Goal: Task Accomplishment & Management: Manage account settings

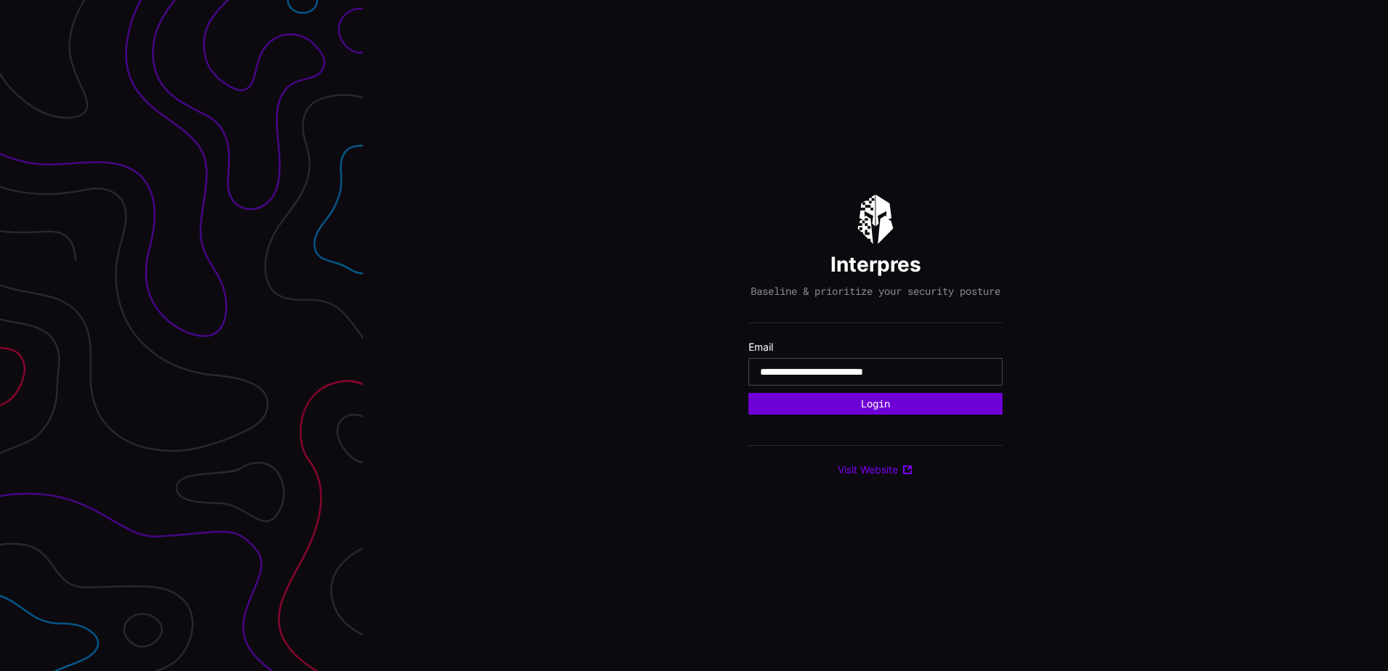
type input "**********"
click at [748, 393] on button "Login" at bounding box center [875, 404] width 254 height 22
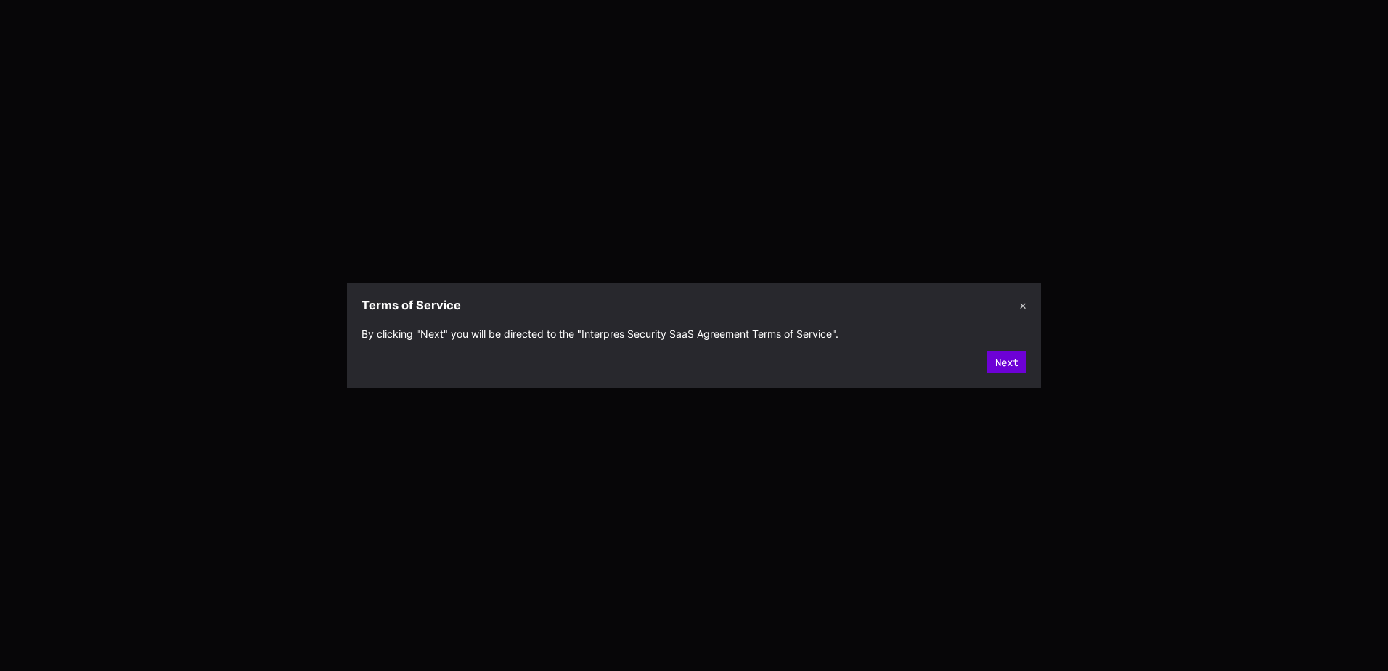
click at [991, 369] on button "Next" at bounding box center [1006, 362] width 39 height 22
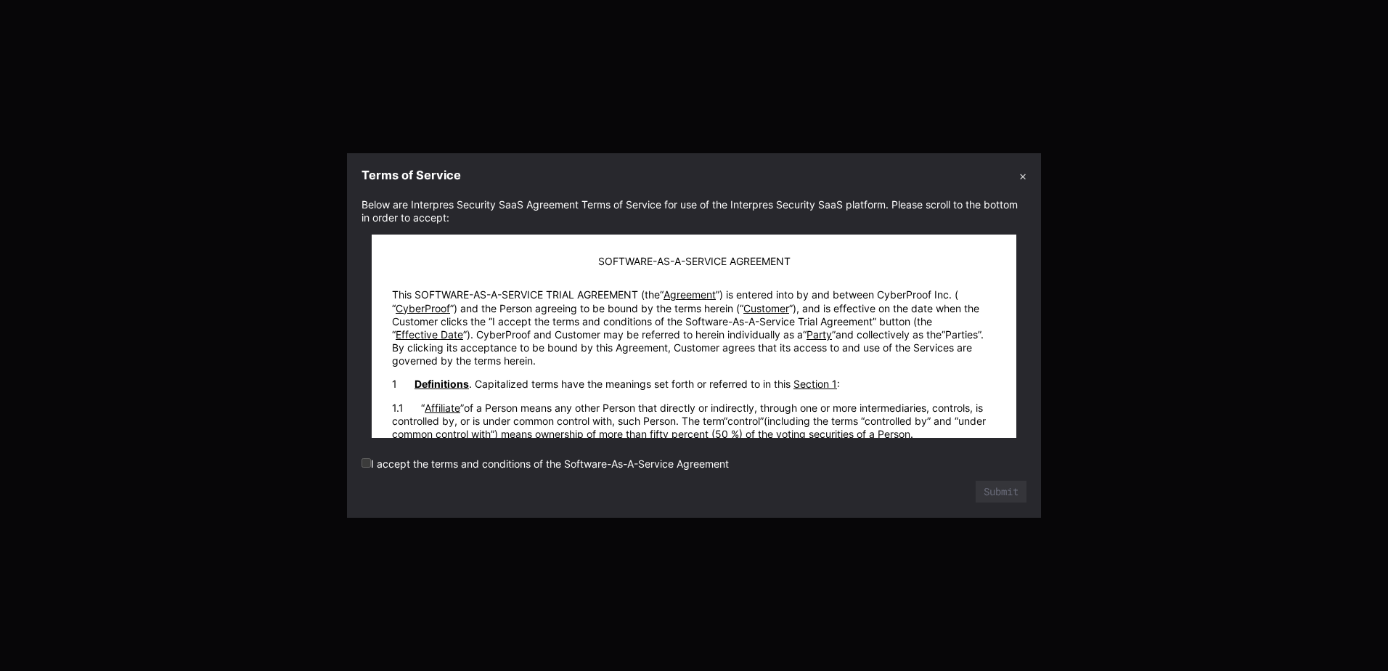
click at [636, 458] on label "I accept the terms and conditions of the Software-As-A-Service Agreement" at bounding box center [544, 463] width 367 height 12
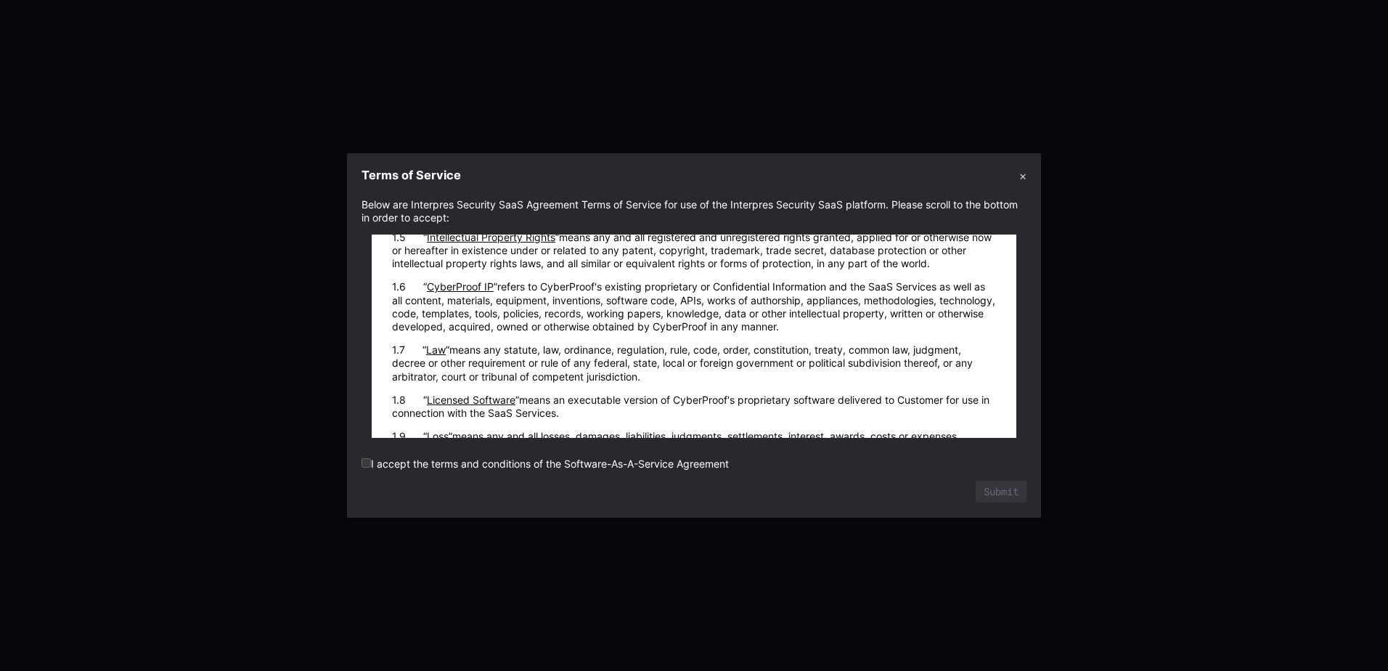
scroll to position [19938, 0]
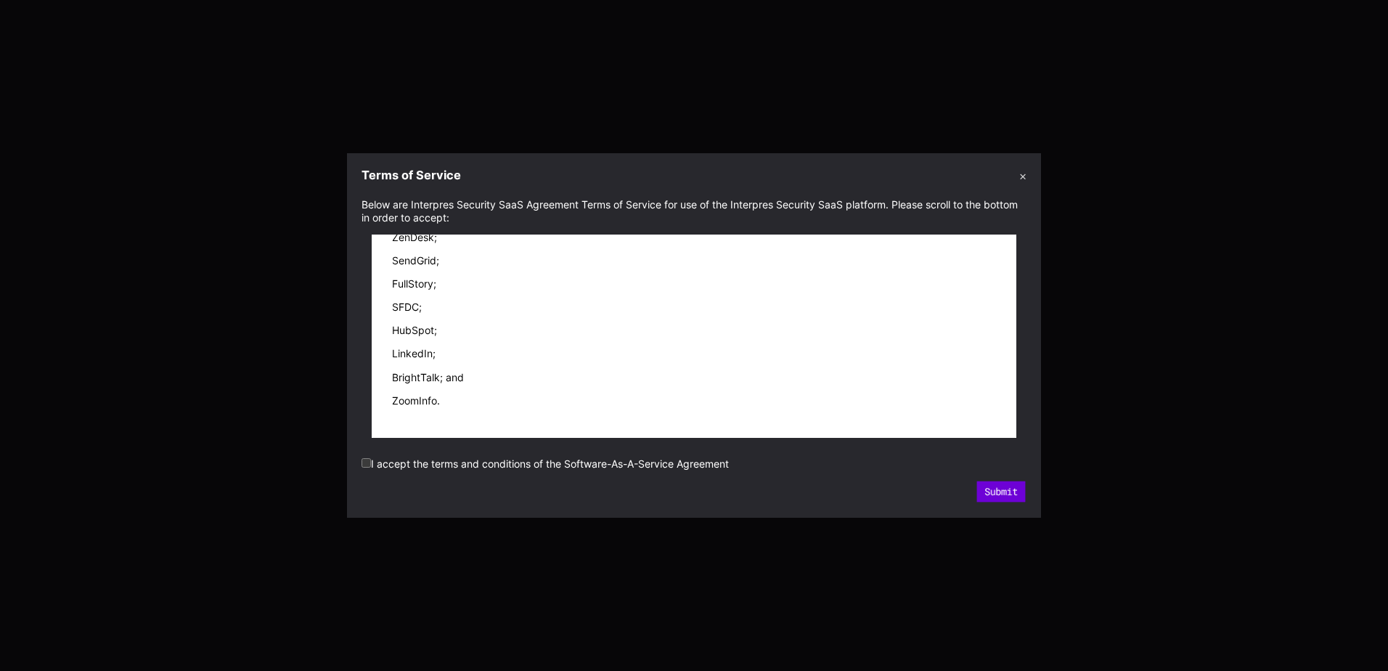
click at [995, 490] on button "Submit" at bounding box center [1001, 491] width 49 height 21
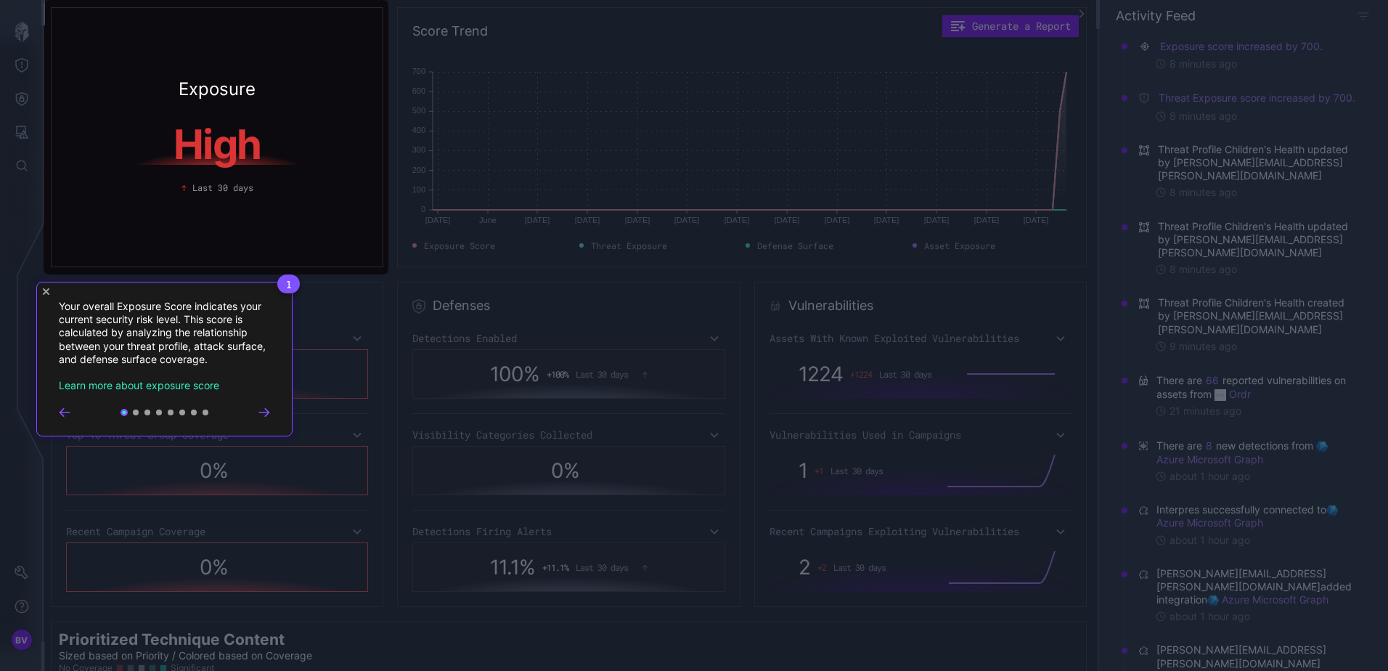
drag, startPoint x: 49, startPoint y: 290, endPoint x: 38, endPoint y: 248, distance: 43.5
click at [49, 290] on icon "Close Tour" at bounding box center [46, 291] width 7 height 7
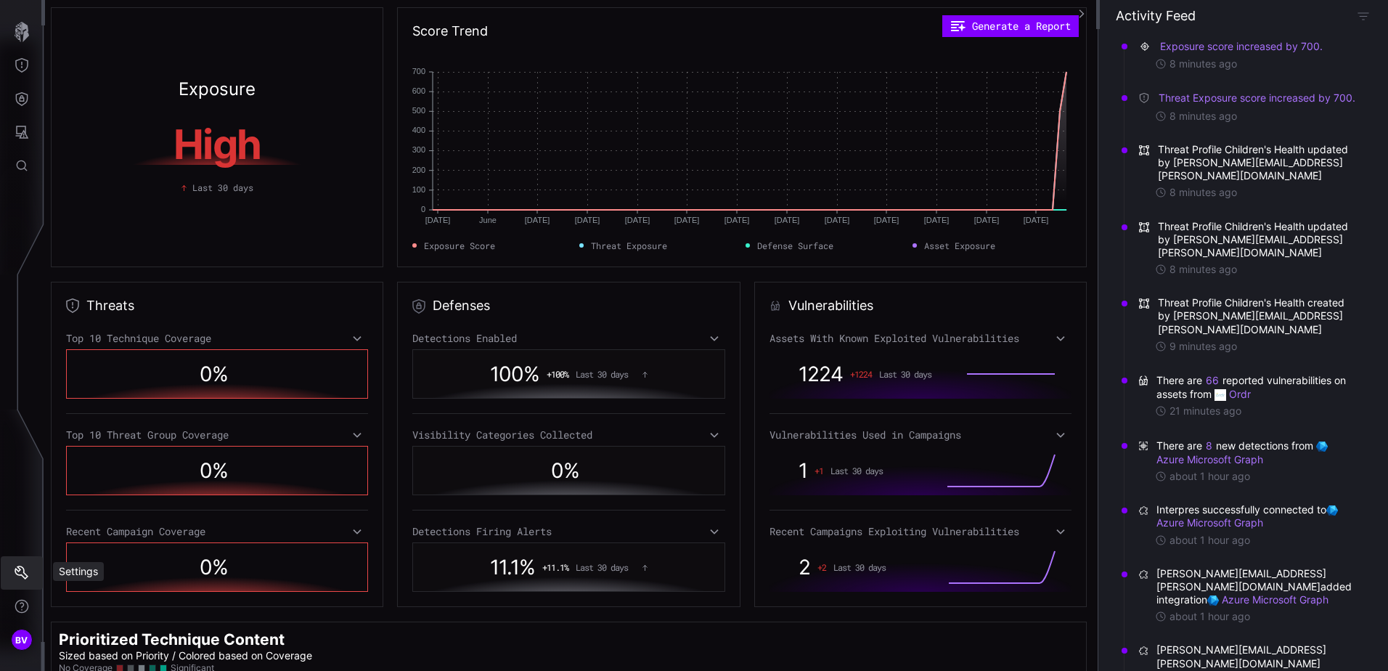
click at [26, 578] on icon "Settings" at bounding box center [22, 572] width 14 height 14
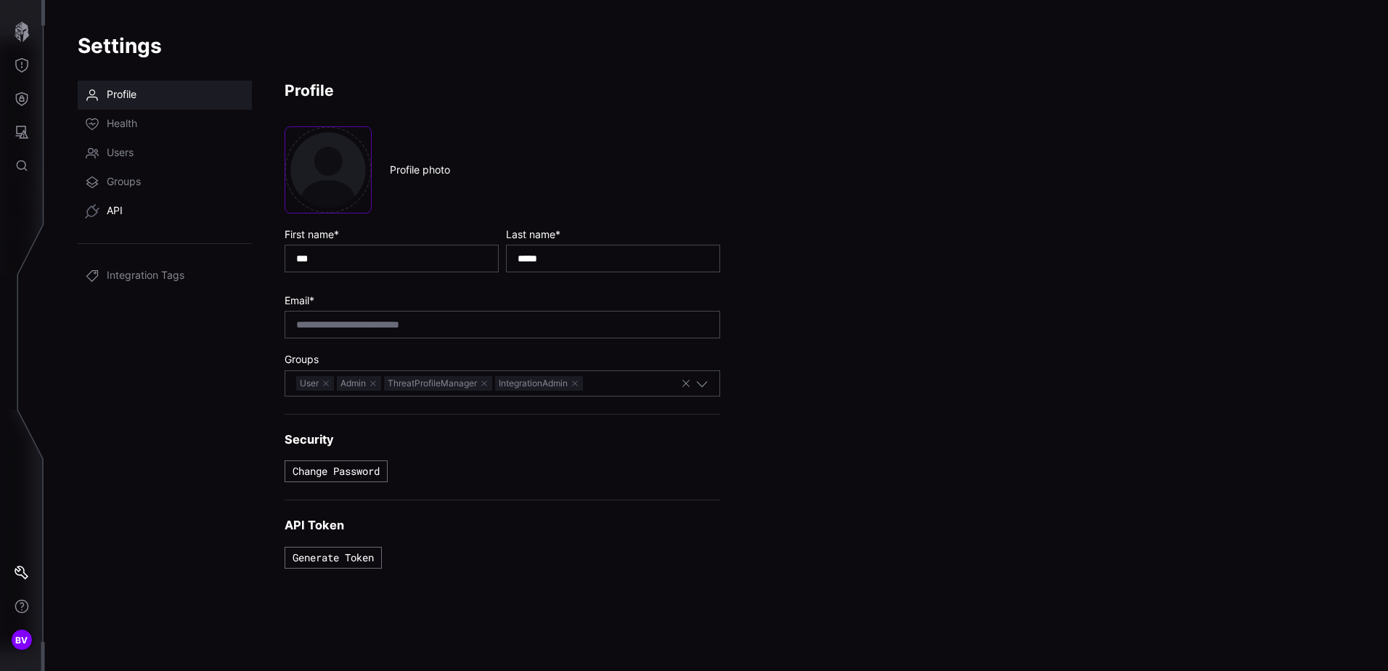
click at [121, 210] on span "API" at bounding box center [115, 211] width 16 height 15
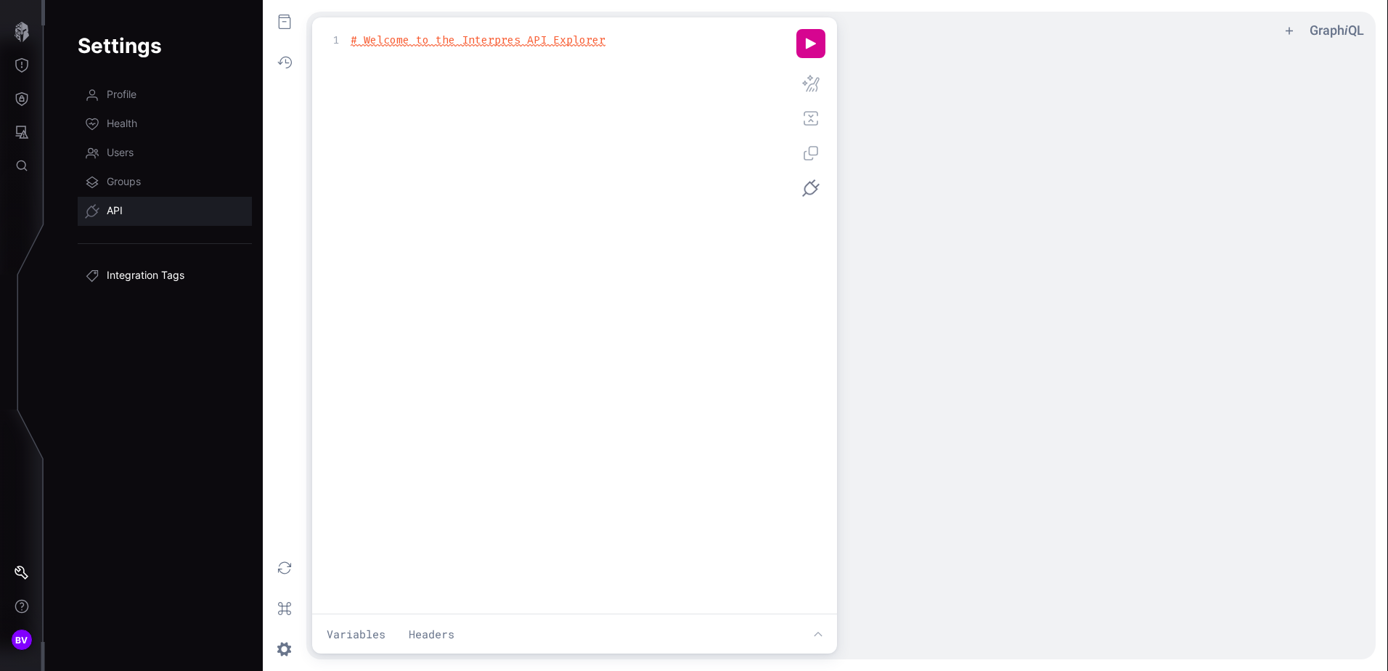
click at [156, 271] on span "Integration Tags" at bounding box center [146, 276] width 78 height 15
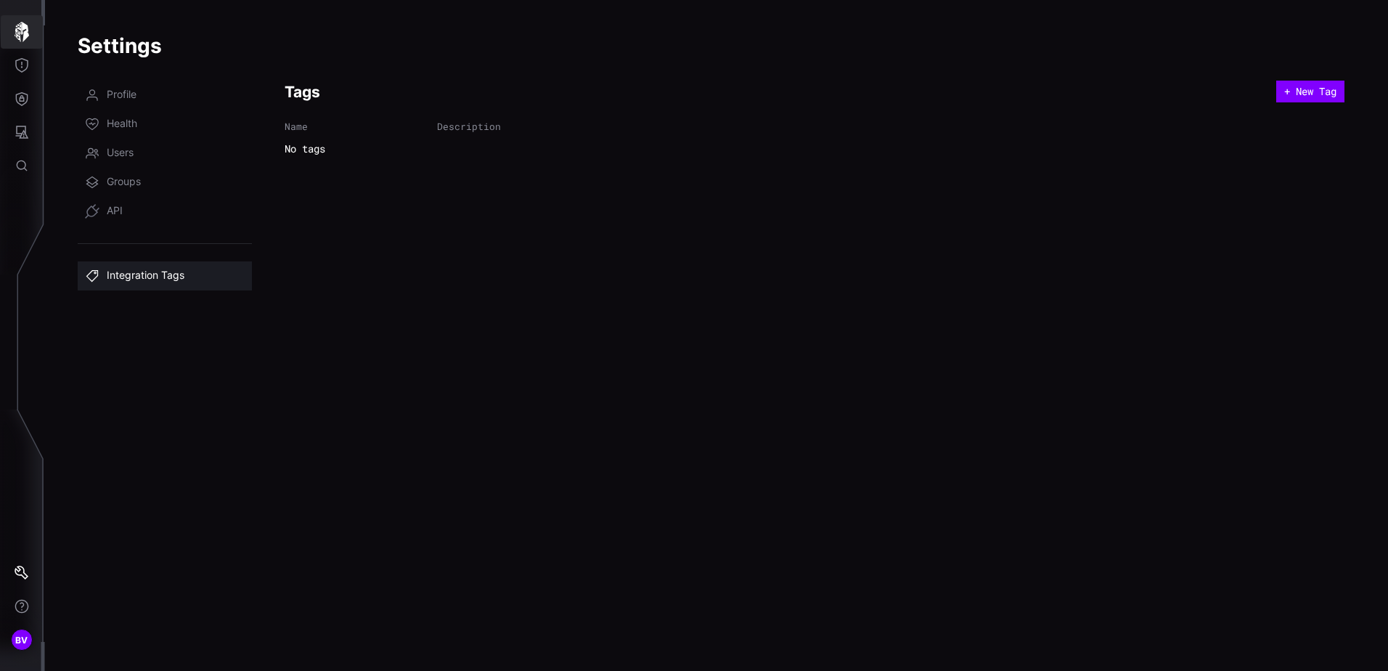
click at [22, 23] on icon "button" at bounding box center [22, 32] width 15 height 20
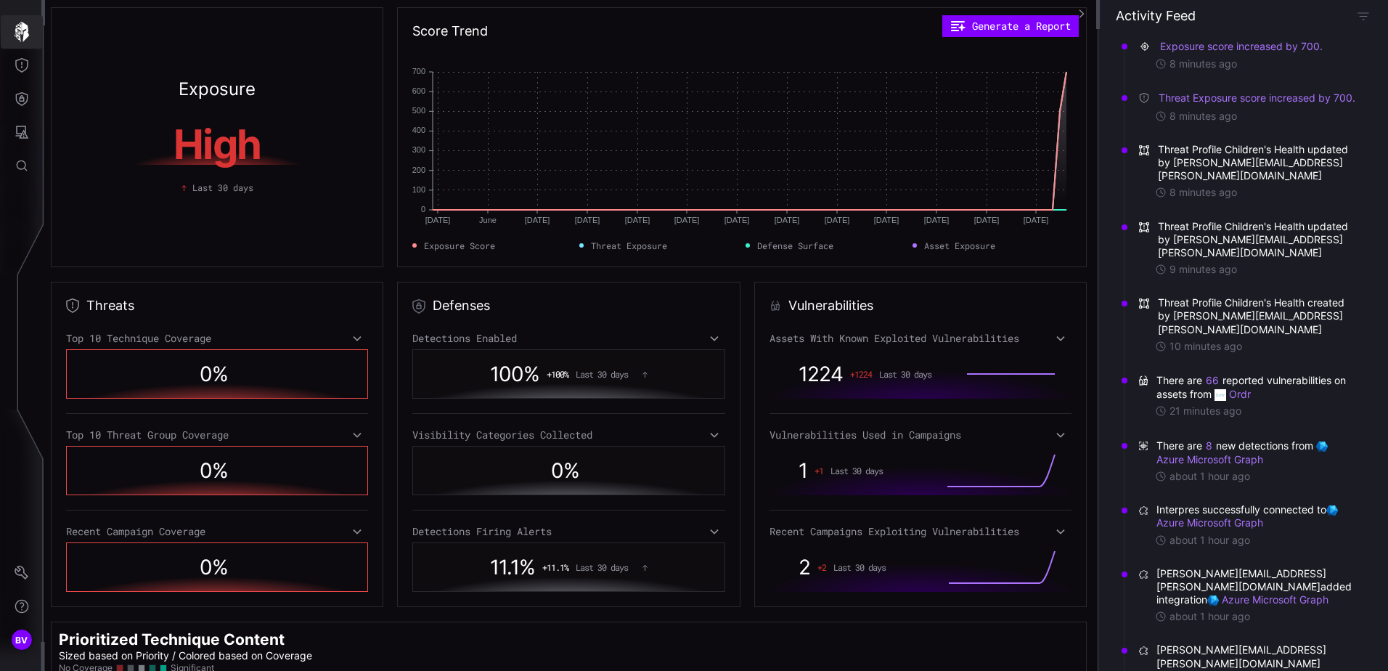
click at [26, 35] on icon "button" at bounding box center [22, 32] width 15 height 20
click at [31, 63] on button "Threat Exposure" at bounding box center [22, 65] width 42 height 33
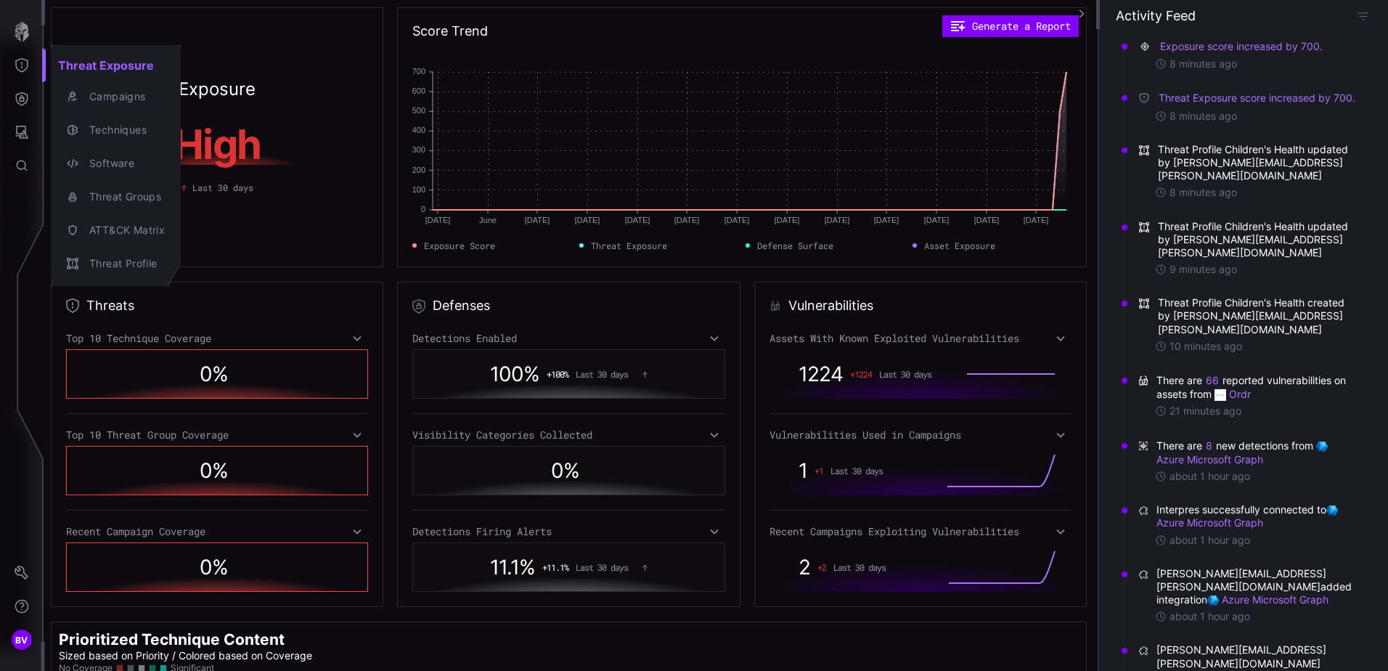
click at [24, 121] on div at bounding box center [694, 335] width 1388 height 671
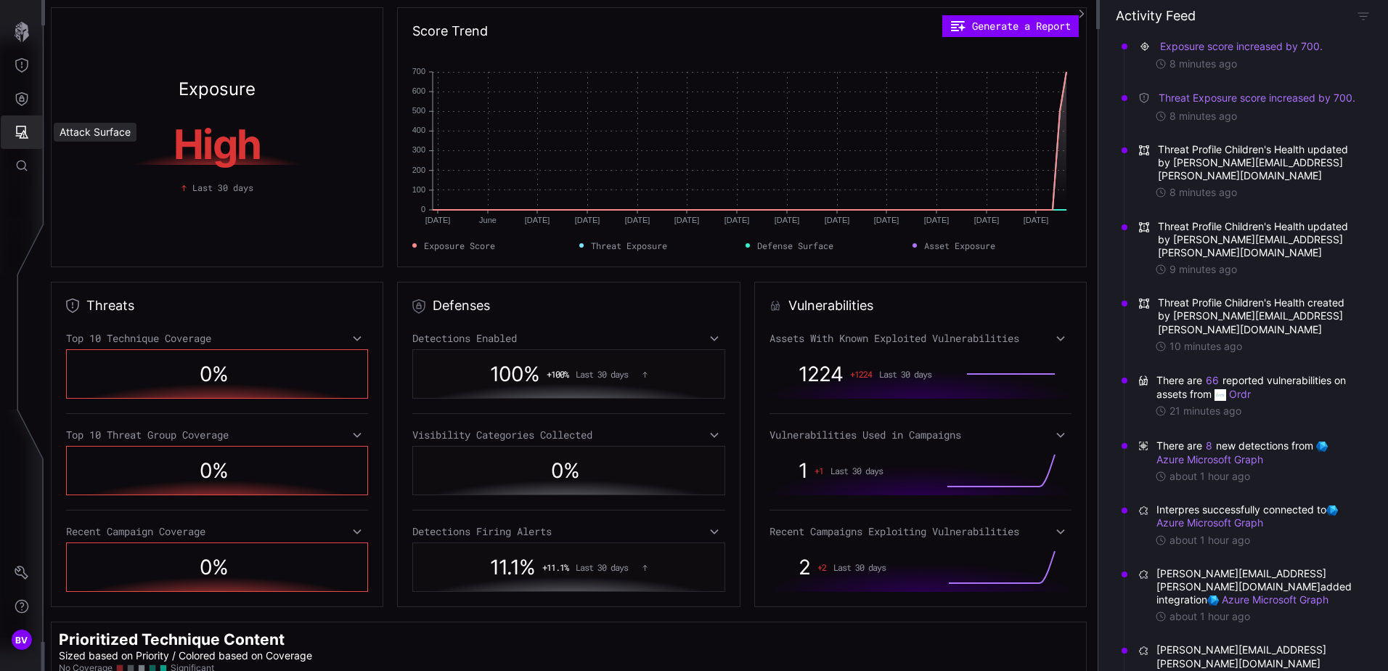
click at [23, 128] on icon "Attack Surface" at bounding box center [22, 132] width 15 height 15
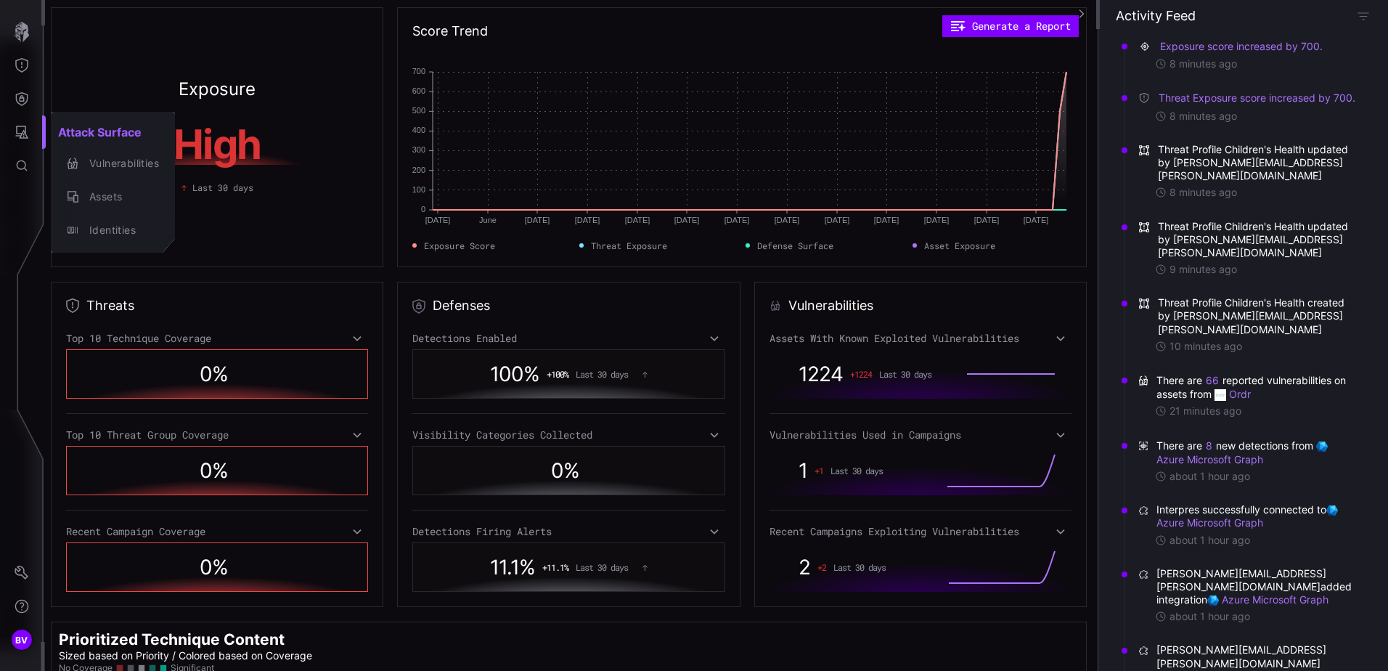
click at [23, 78] on div at bounding box center [694, 335] width 1388 height 671
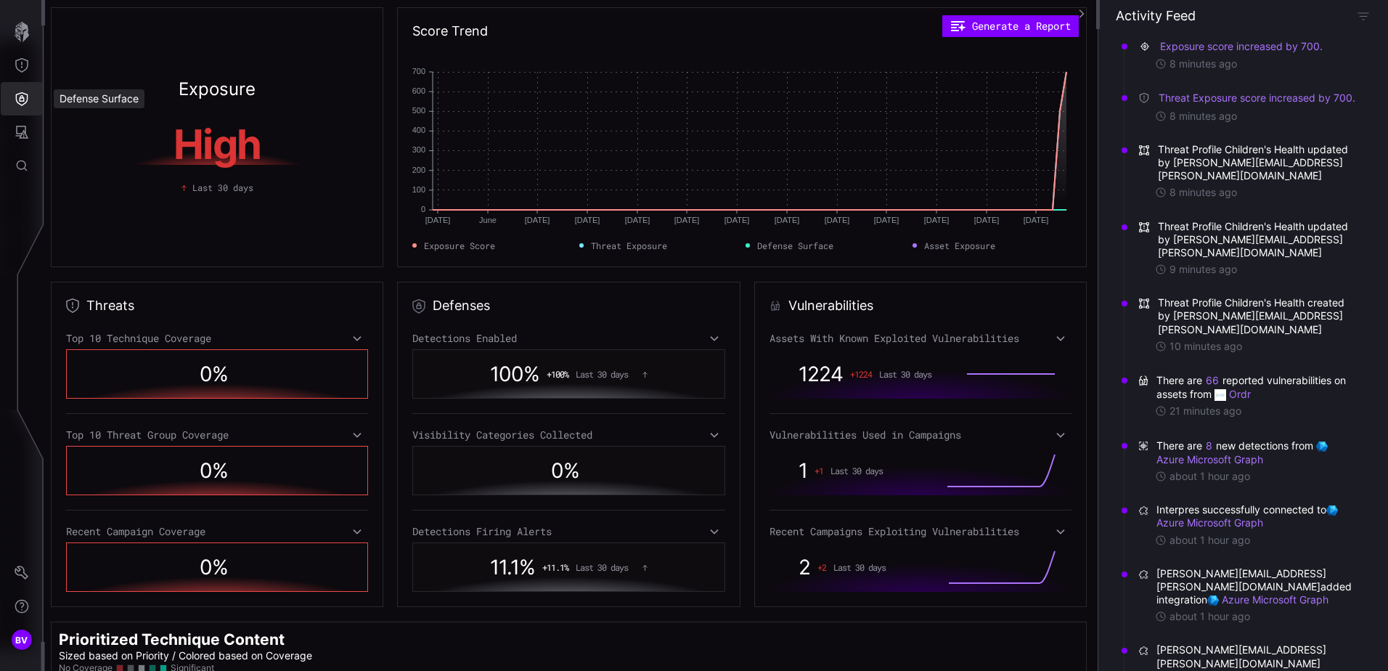
click at [25, 77] on button "Threat Exposure" at bounding box center [22, 65] width 42 height 33
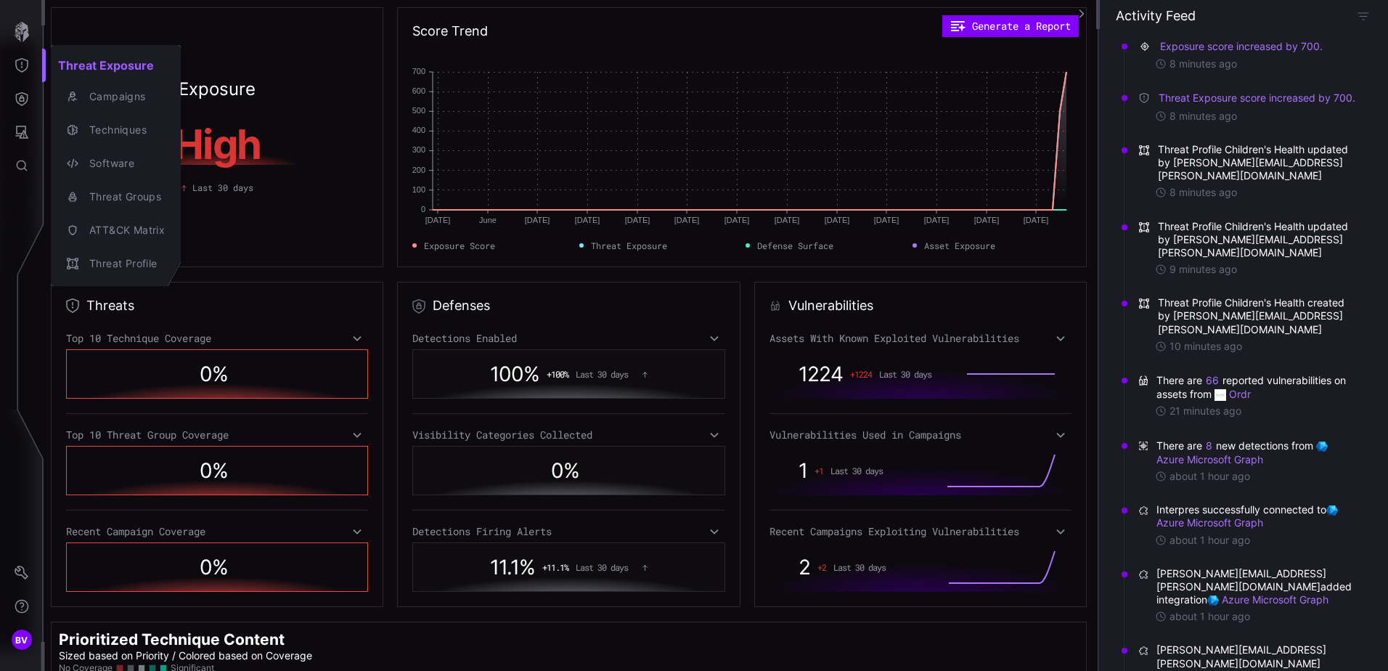
click at [20, 175] on div at bounding box center [694, 335] width 1388 height 671
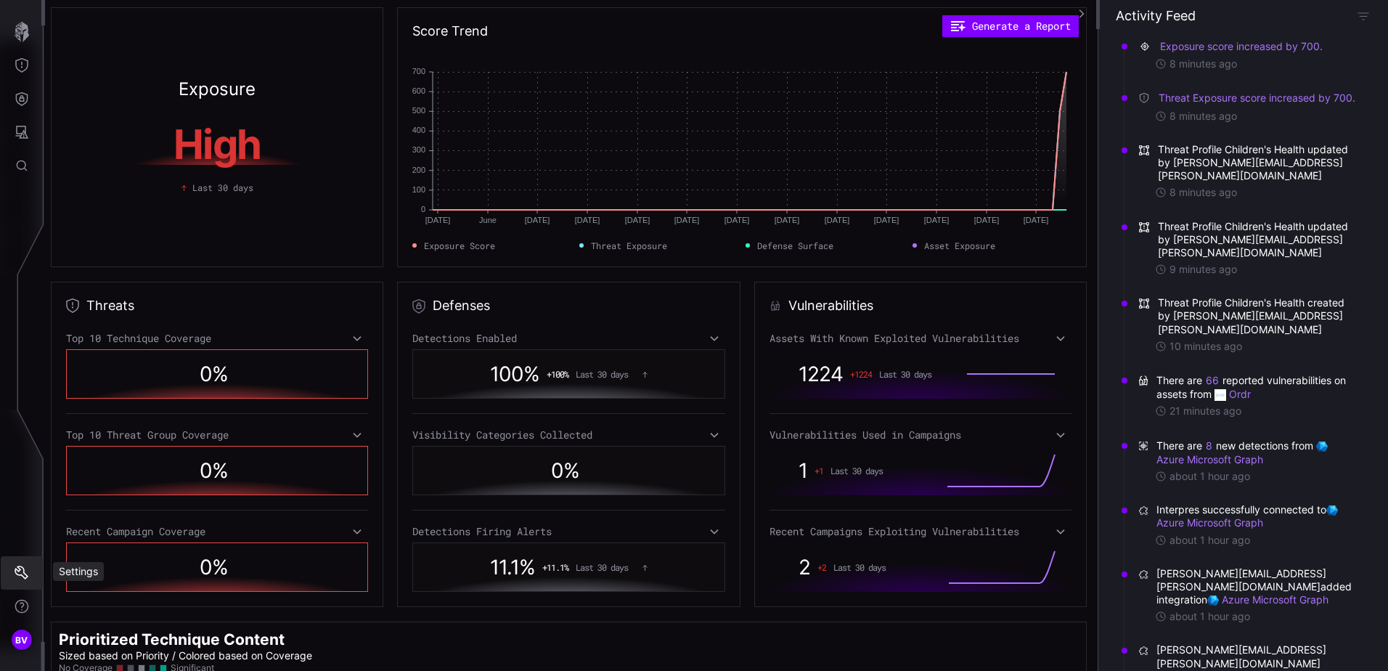
click at [13, 573] on button "Settings" at bounding box center [22, 572] width 42 height 33
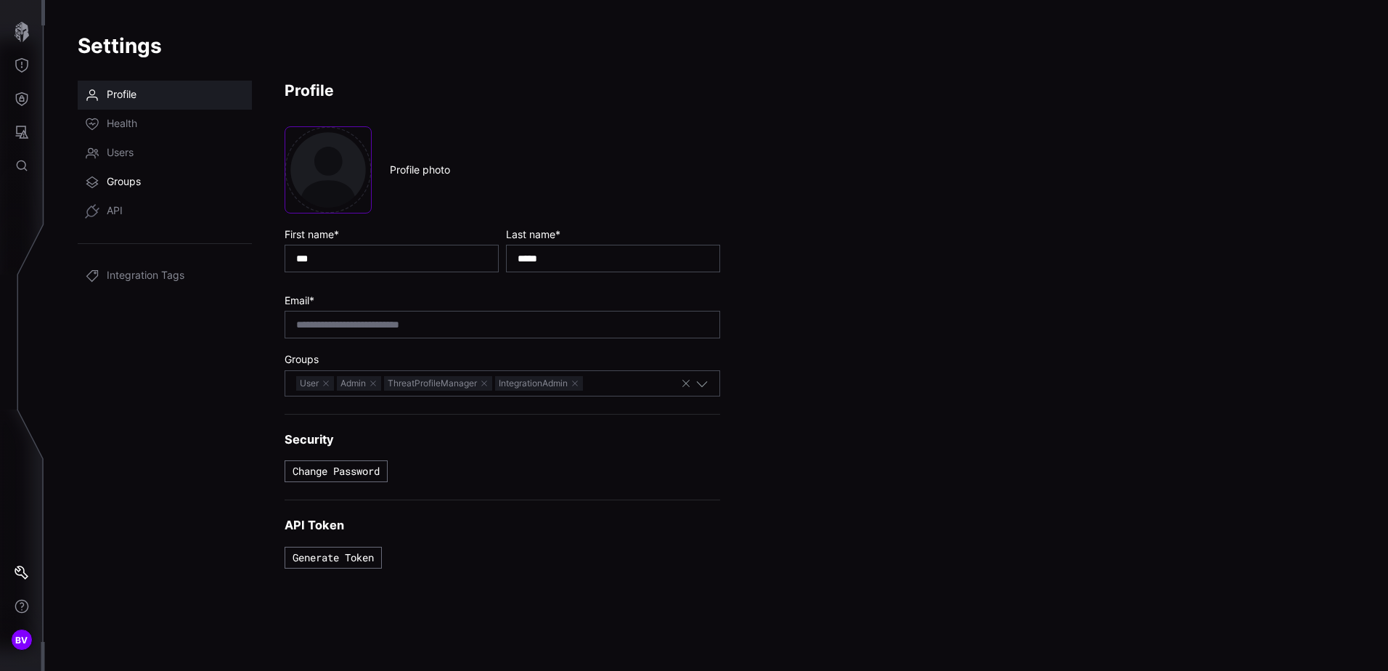
click at [135, 181] on span "Groups" at bounding box center [124, 182] width 34 height 15
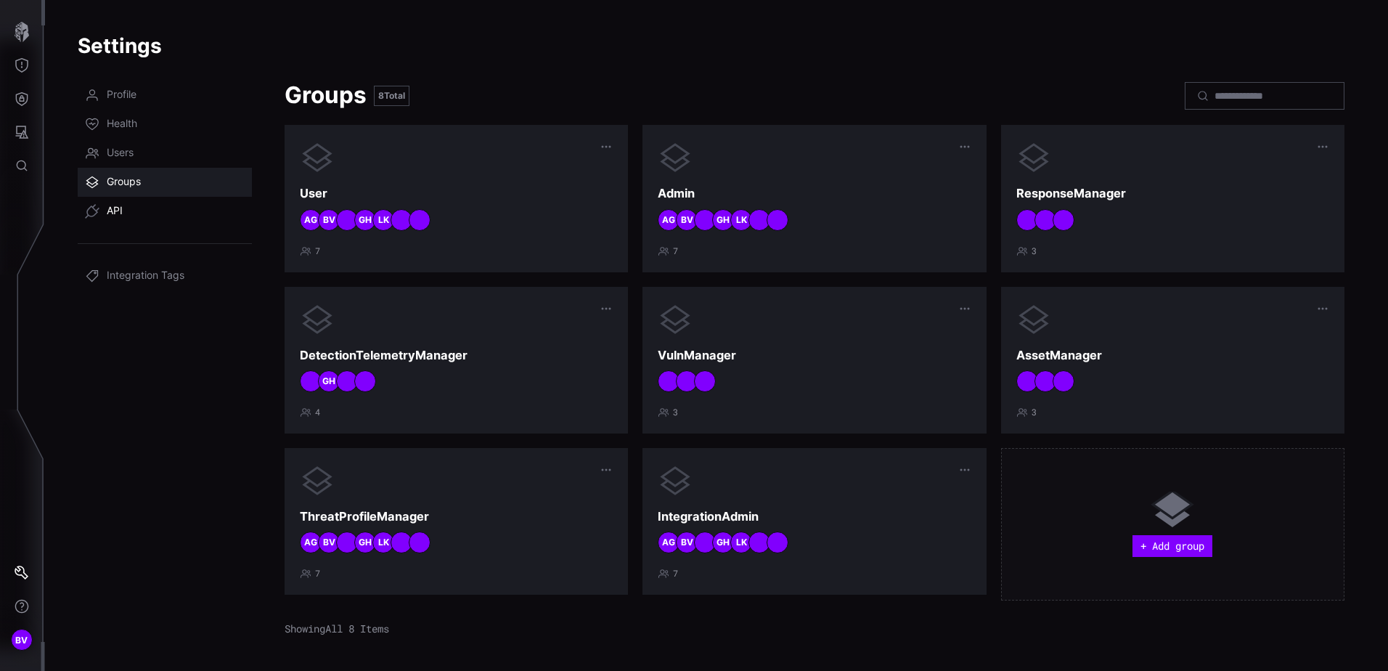
click at [129, 218] on link "API" at bounding box center [165, 211] width 174 height 29
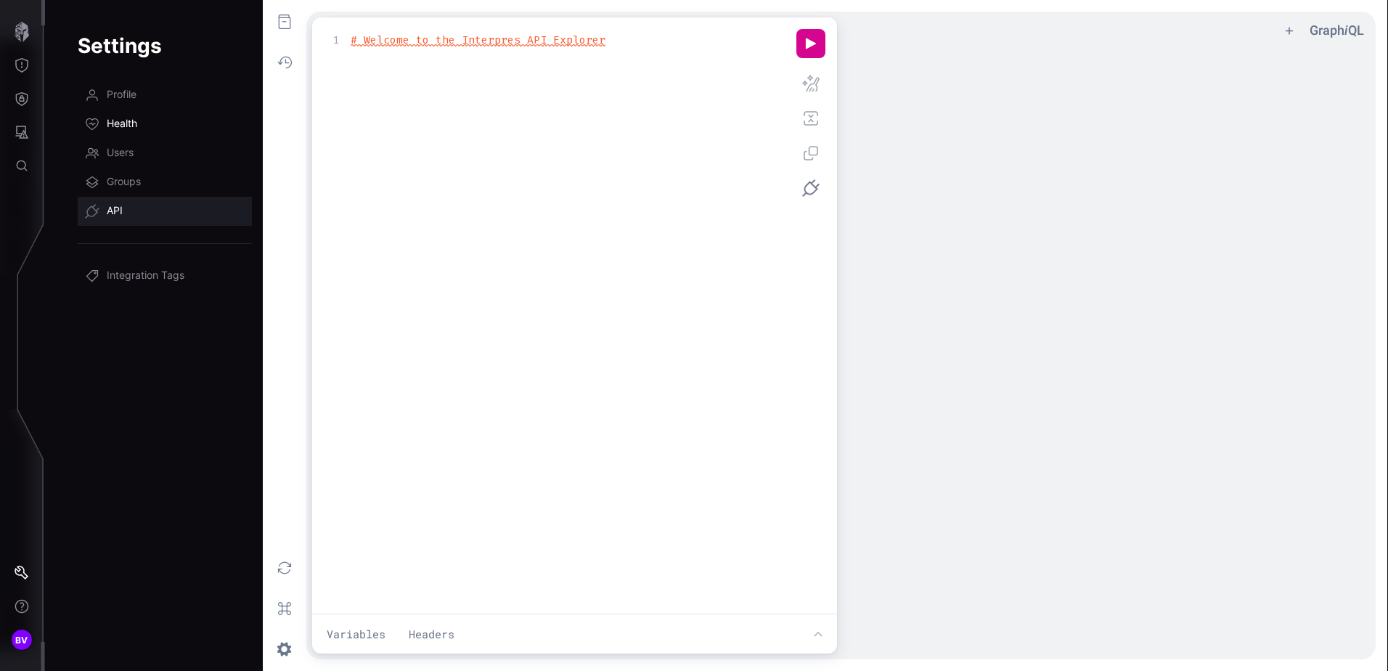
click at [126, 129] on span "Health" at bounding box center [122, 124] width 30 height 15
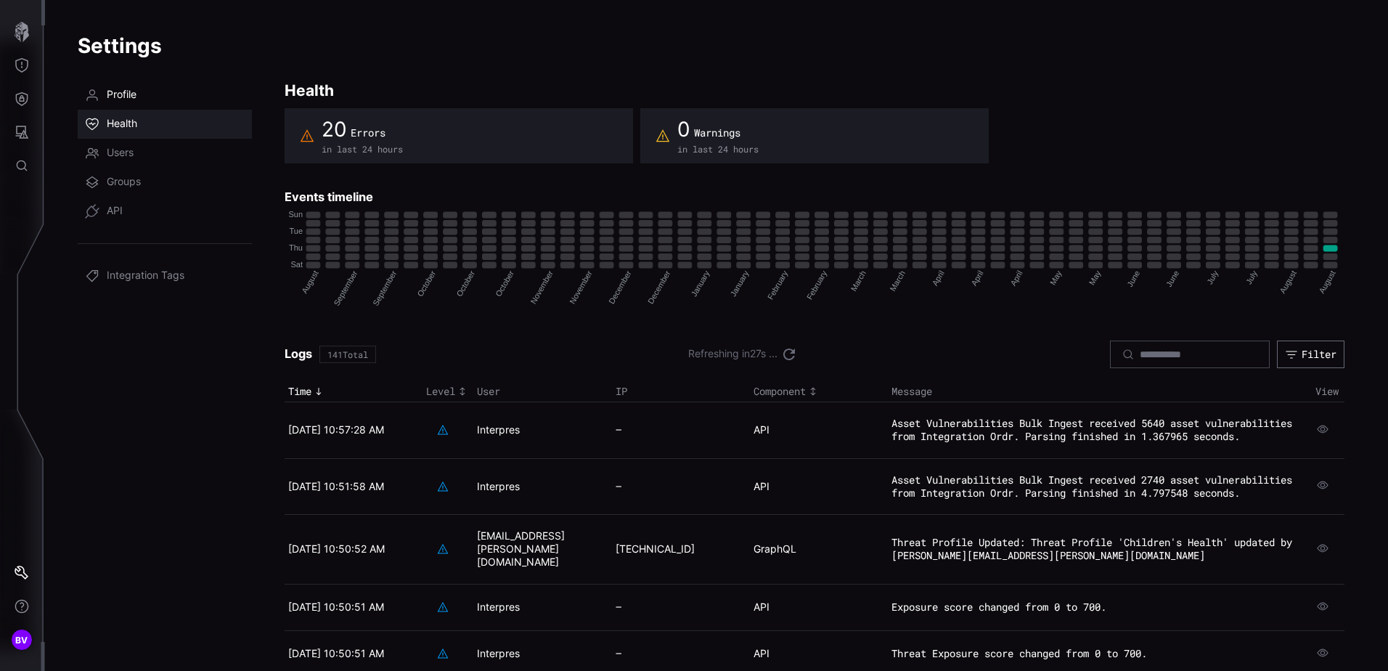
click at [126, 95] on span "Profile" at bounding box center [122, 95] width 30 height 15
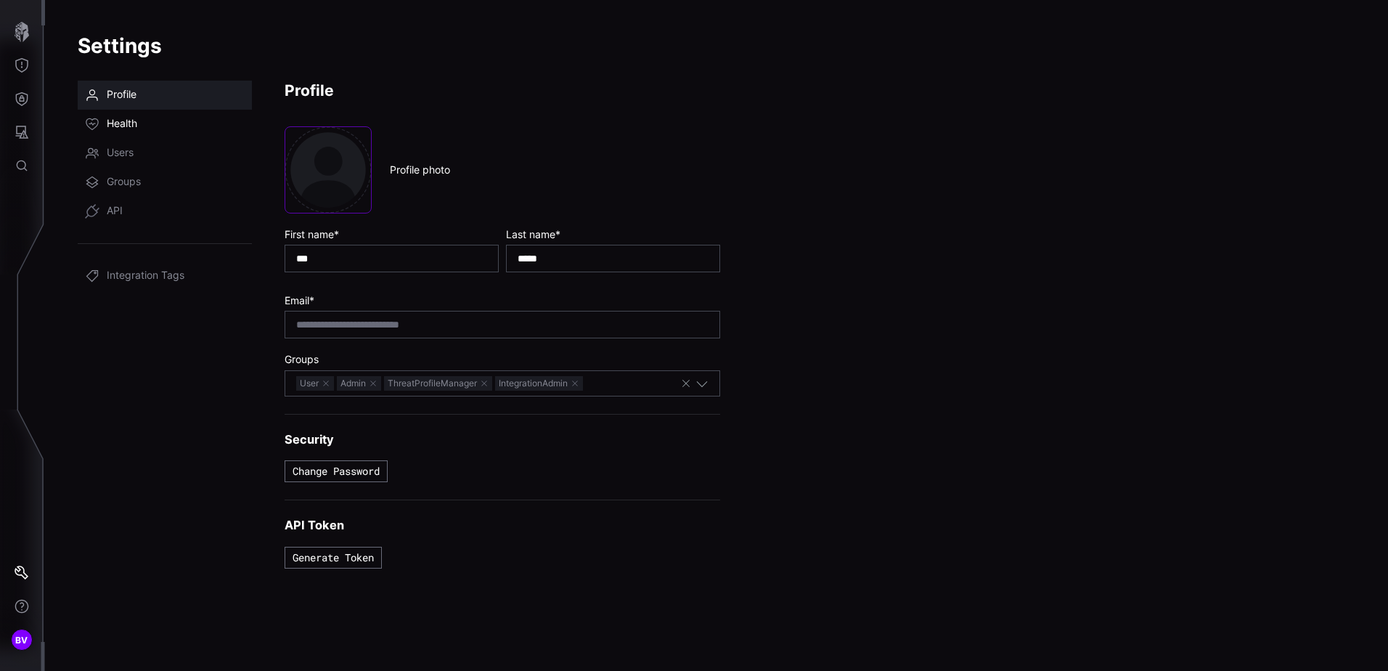
click at [132, 124] on span "Health" at bounding box center [122, 124] width 30 height 15
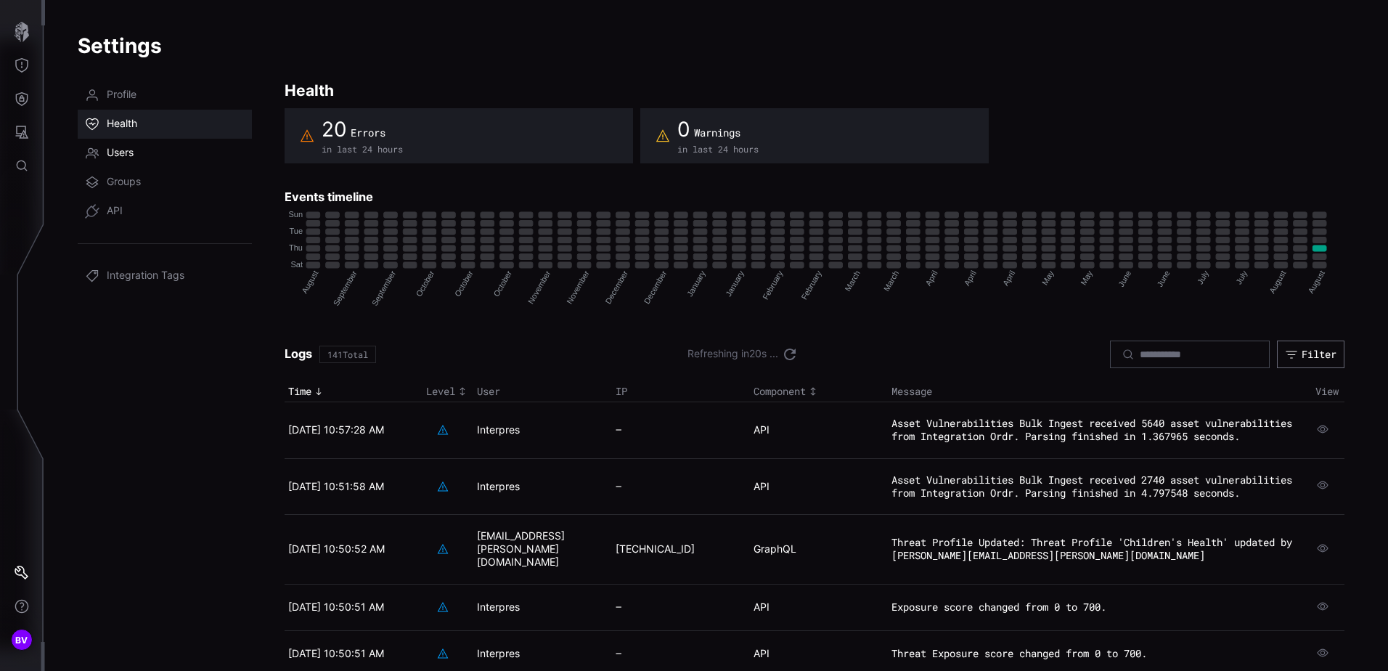
click at [127, 154] on span "Users" at bounding box center [120, 153] width 27 height 15
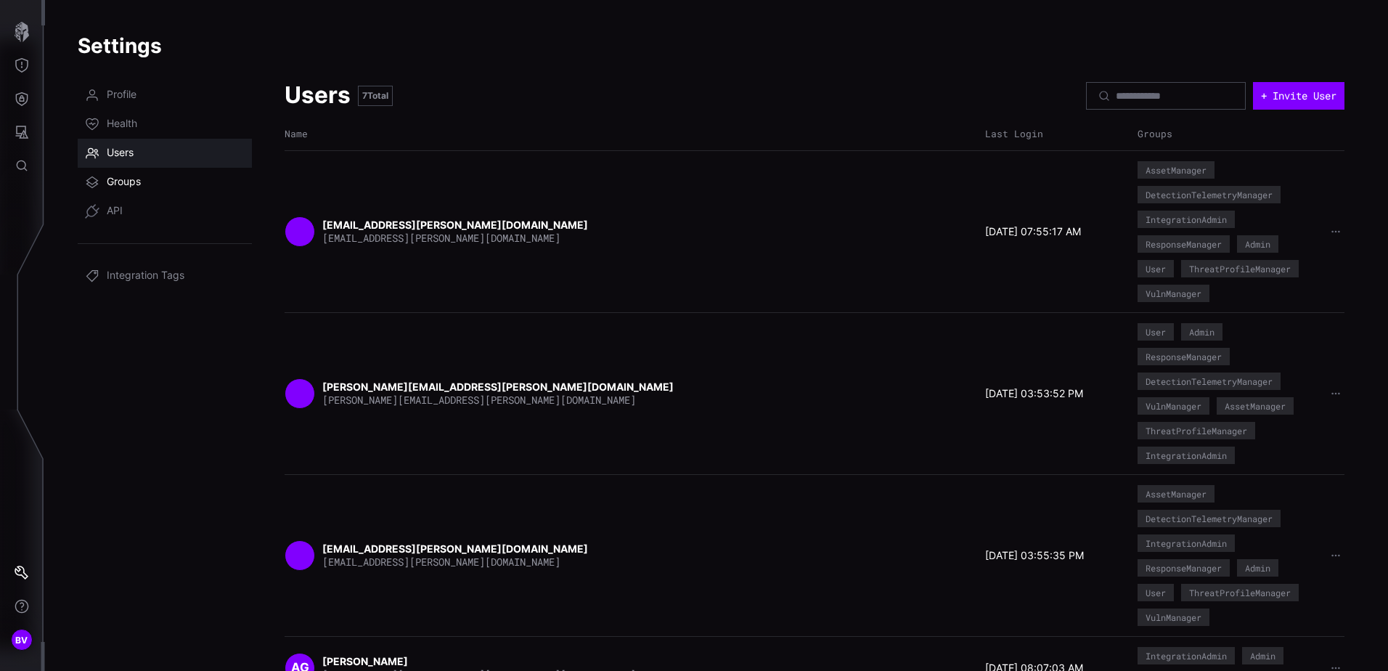
click at [133, 189] on span "Groups" at bounding box center [124, 182] width 34 height 15
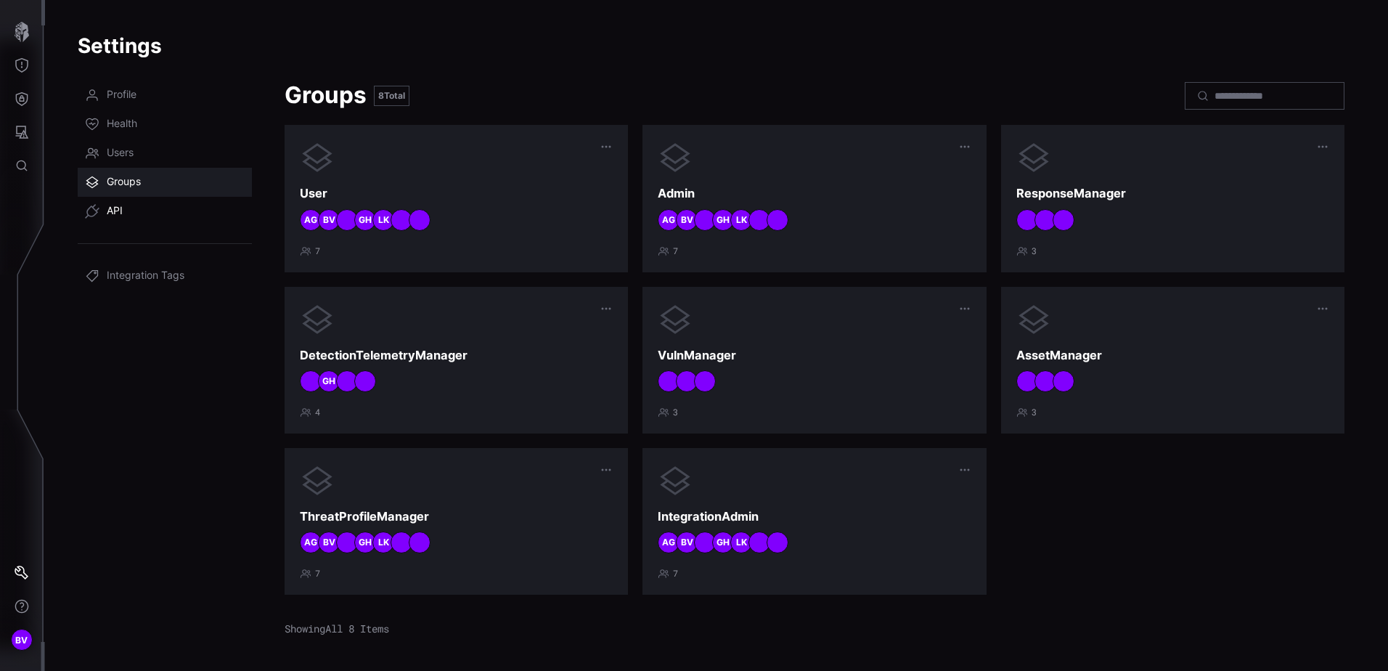
click at [114, 203] on link "API" at bounding box center [165, 211] width 174 height 29
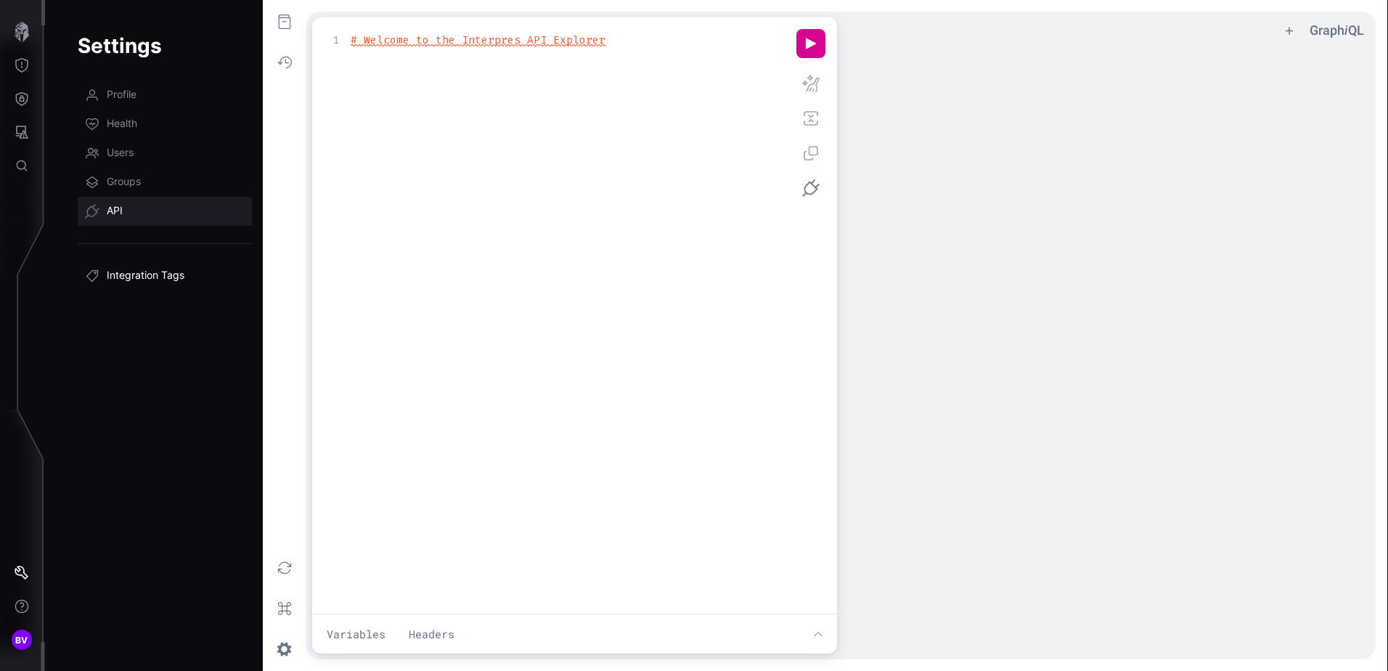
click at [132, 276] on span "Integration Tags" at bounding box center [146, 276] width 78 height 15
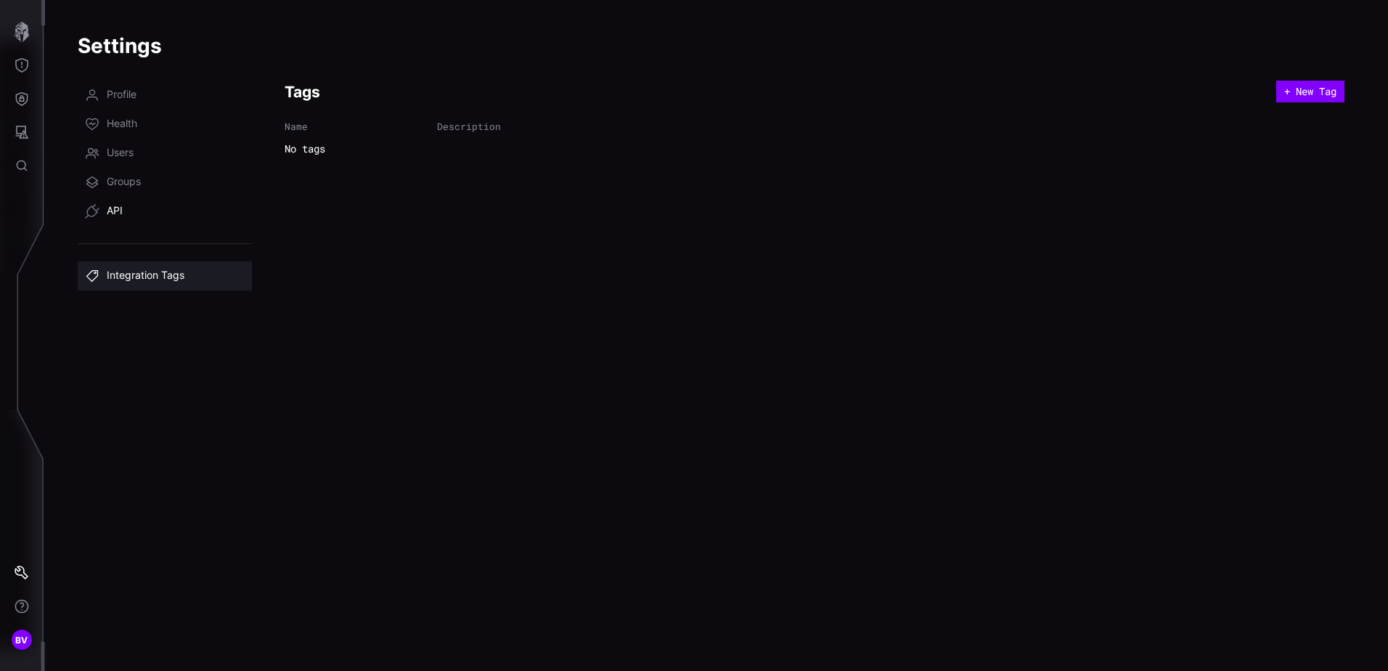
click at [131, 208] on link "API" at bounding box center [165, 211] width 174 height 29
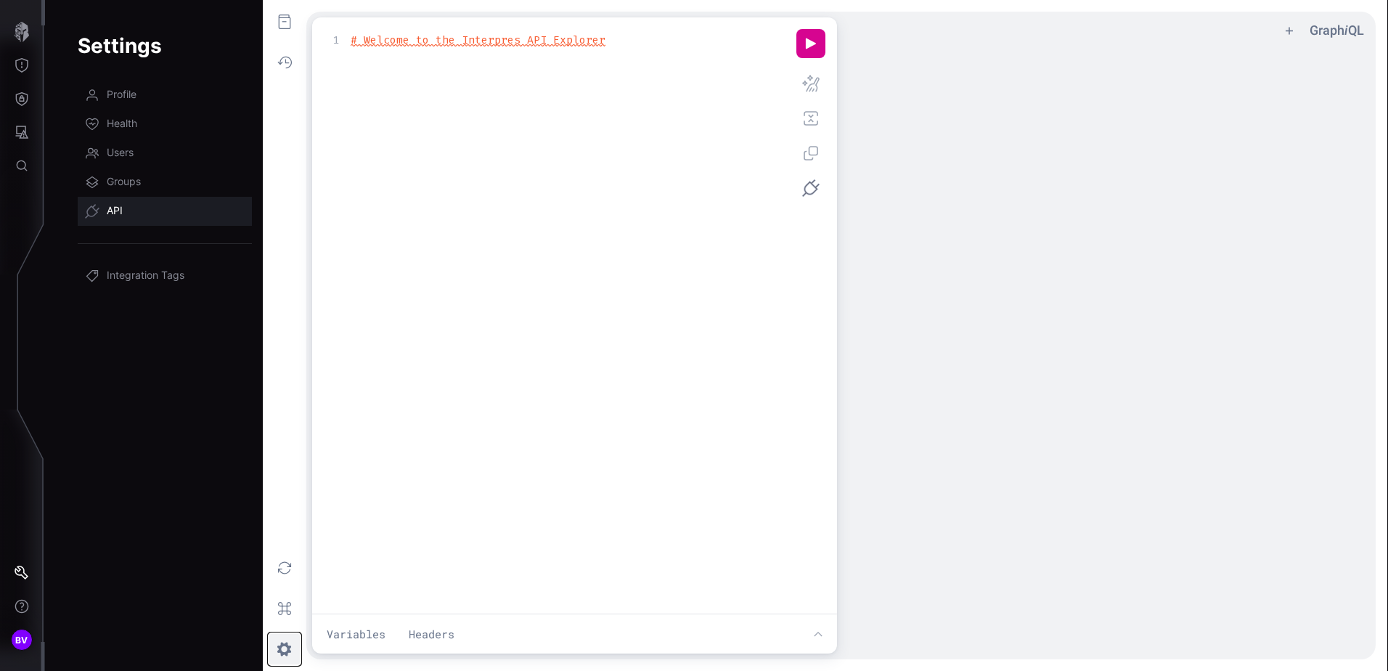
click at [281, 655] on button "z ee icon" at bounding box center [285, 649] width 32 height 32
click at [112, 142] on link "Users" at bounding box center [165, 153] width 174 height 29
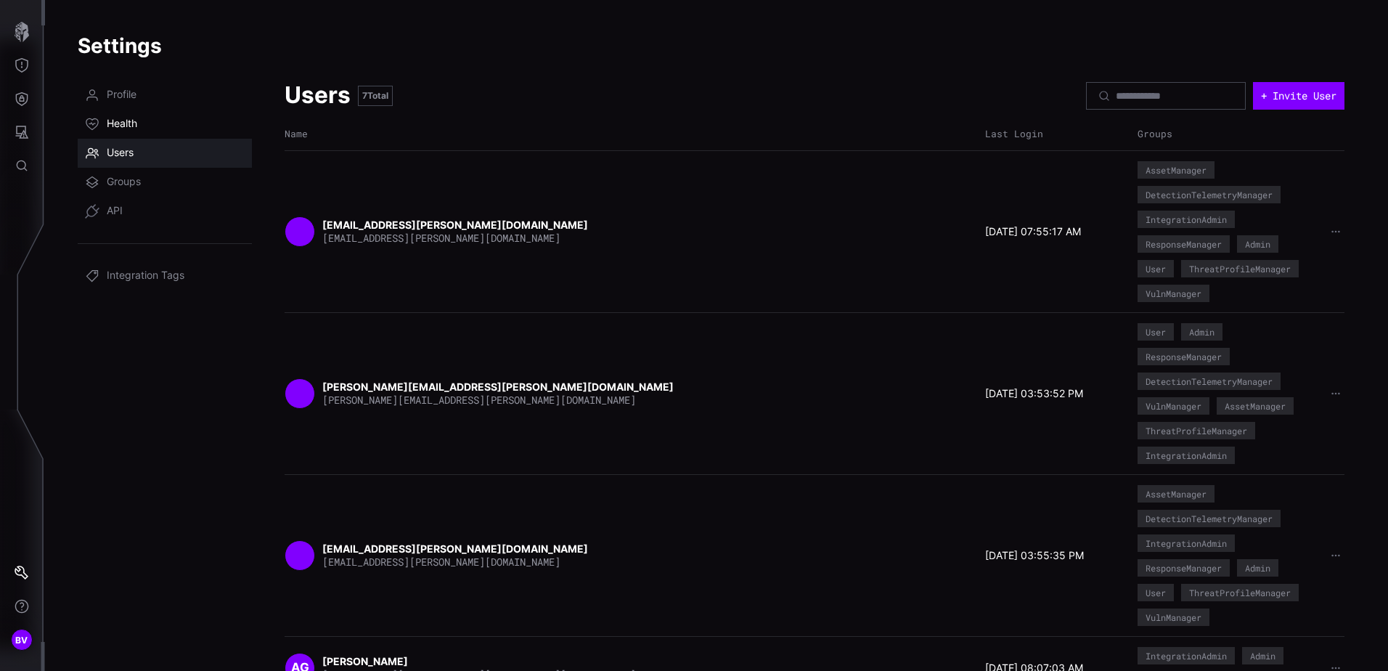
click at [128, 128] on span "Health" at bounding box center [122, 124] width 30 height 15
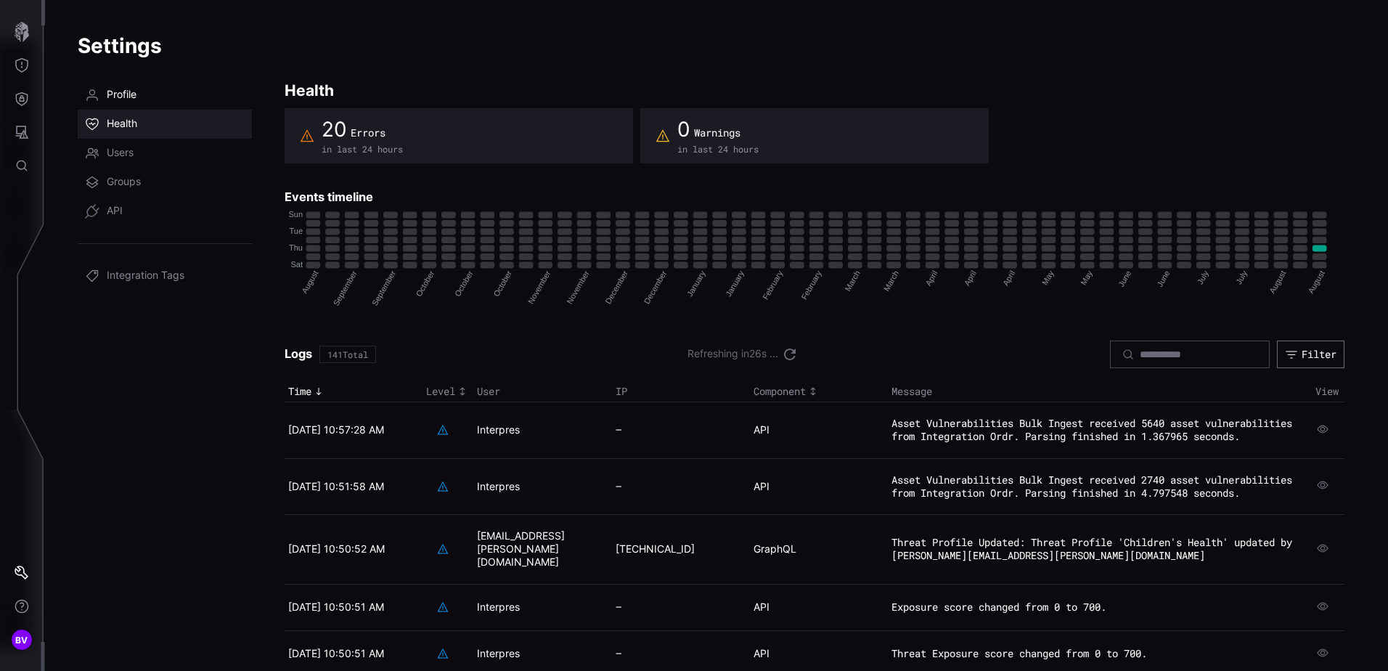
click at [131, 105] on link "Profile" at bounding box center [165, 95] width 174 height 29
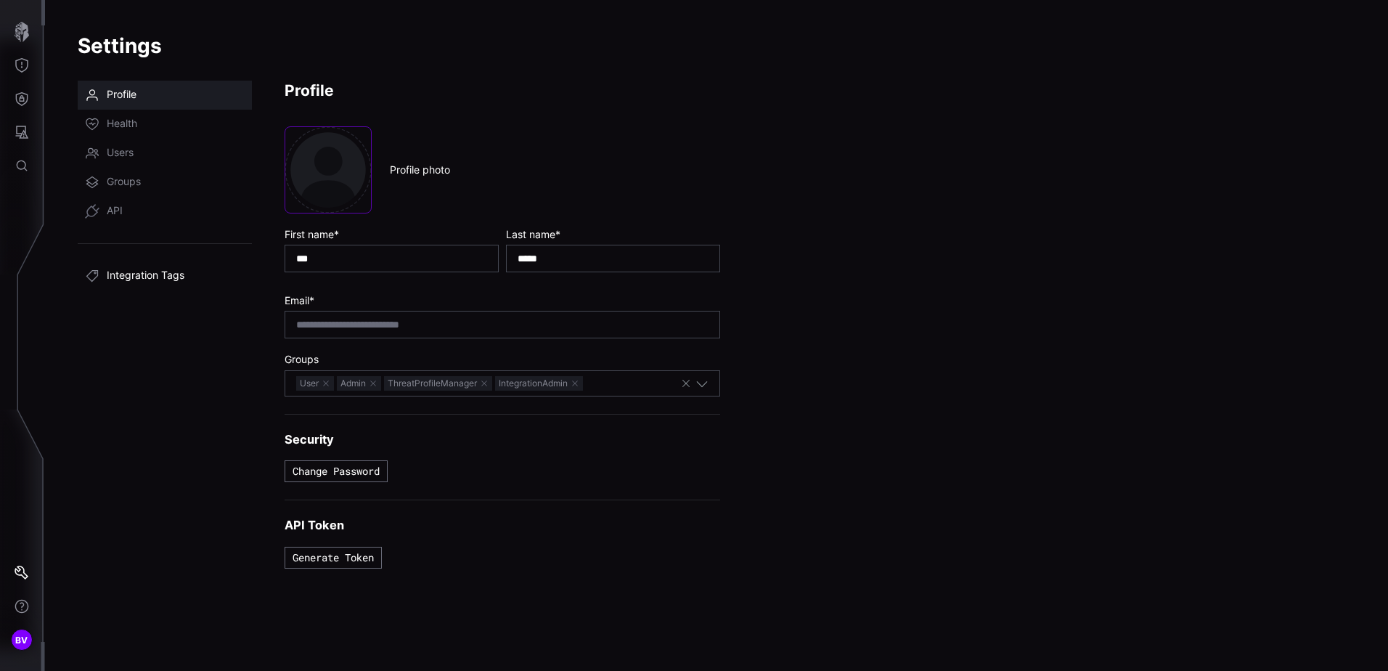
click at [164, 280] on span "Integration Tags" at bounding box center [146, 276] width 78 height 15
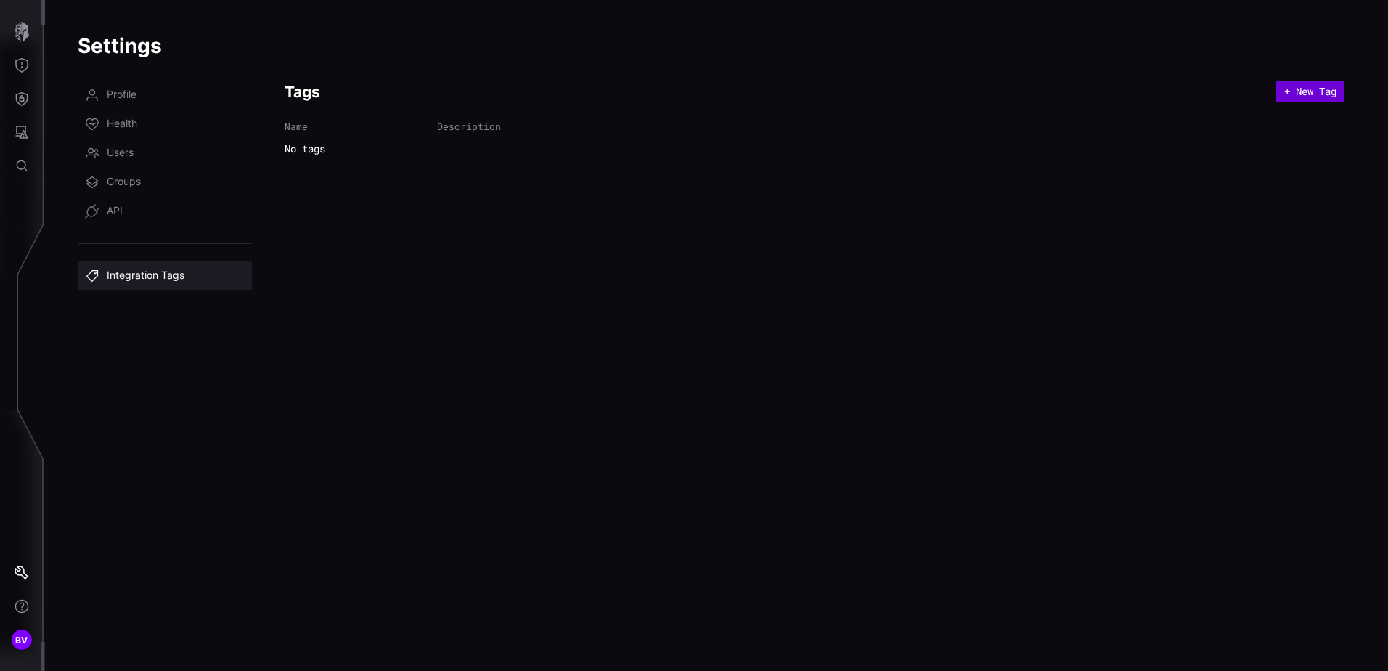
click at [1319, 98] on button "+ New Tag" at bounding box center [1310, 92] width 68 height 22
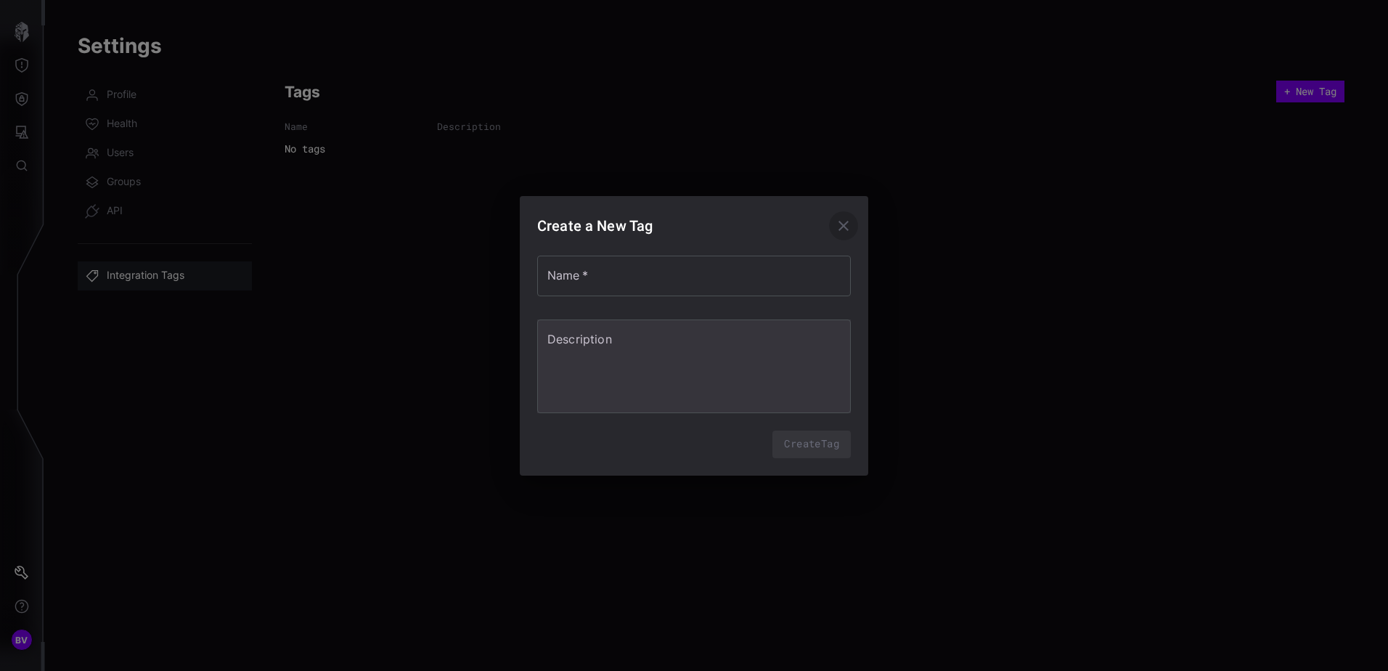
click at [841, 231] on icon "button" at bounding box center [843, 225] width 17 height 17
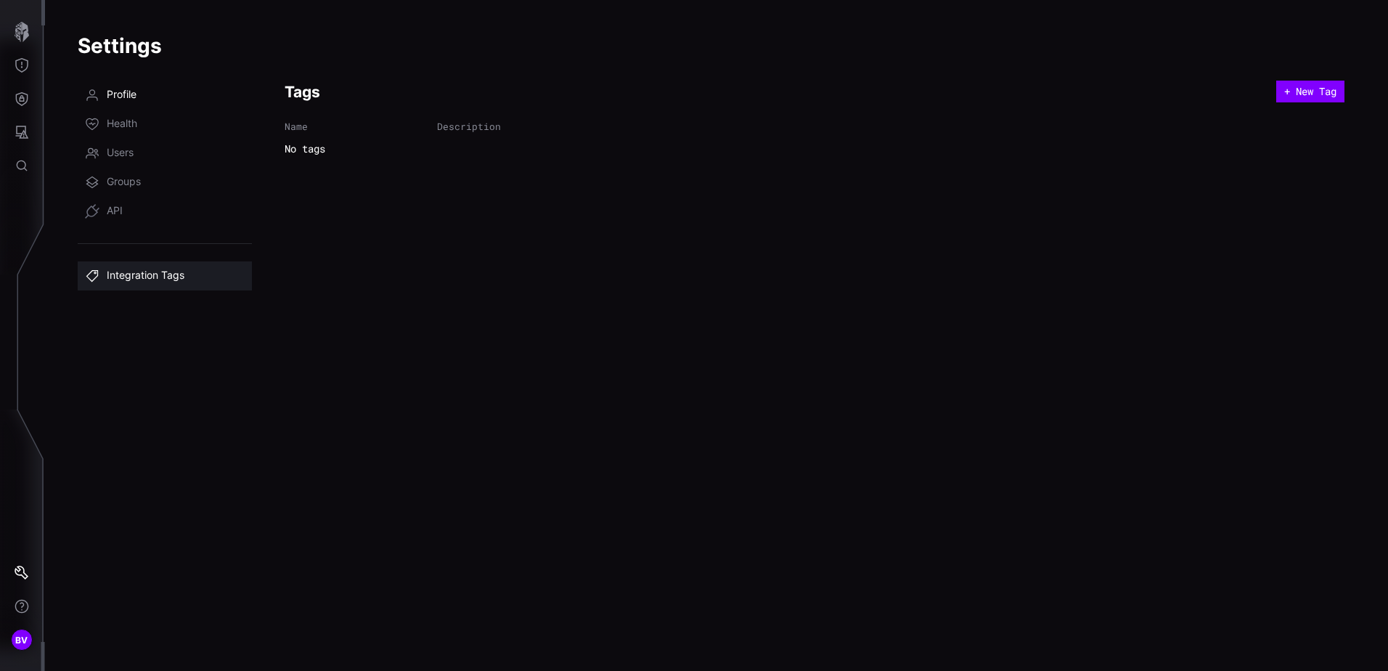
click at [130, 93] on span "Profile" at bounding box center [122, 95] width 30 height 15
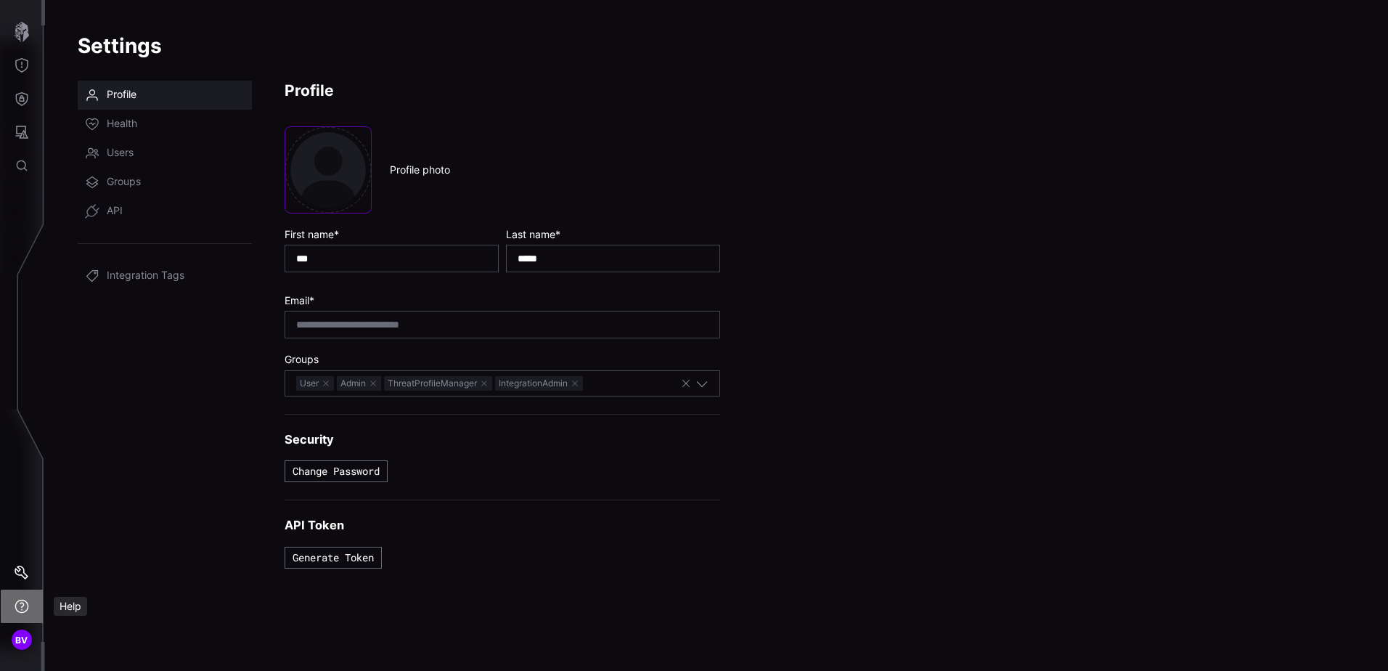
click at [21, 609] on icon "Help" at bounding box center [22, 606] width 15 height 15
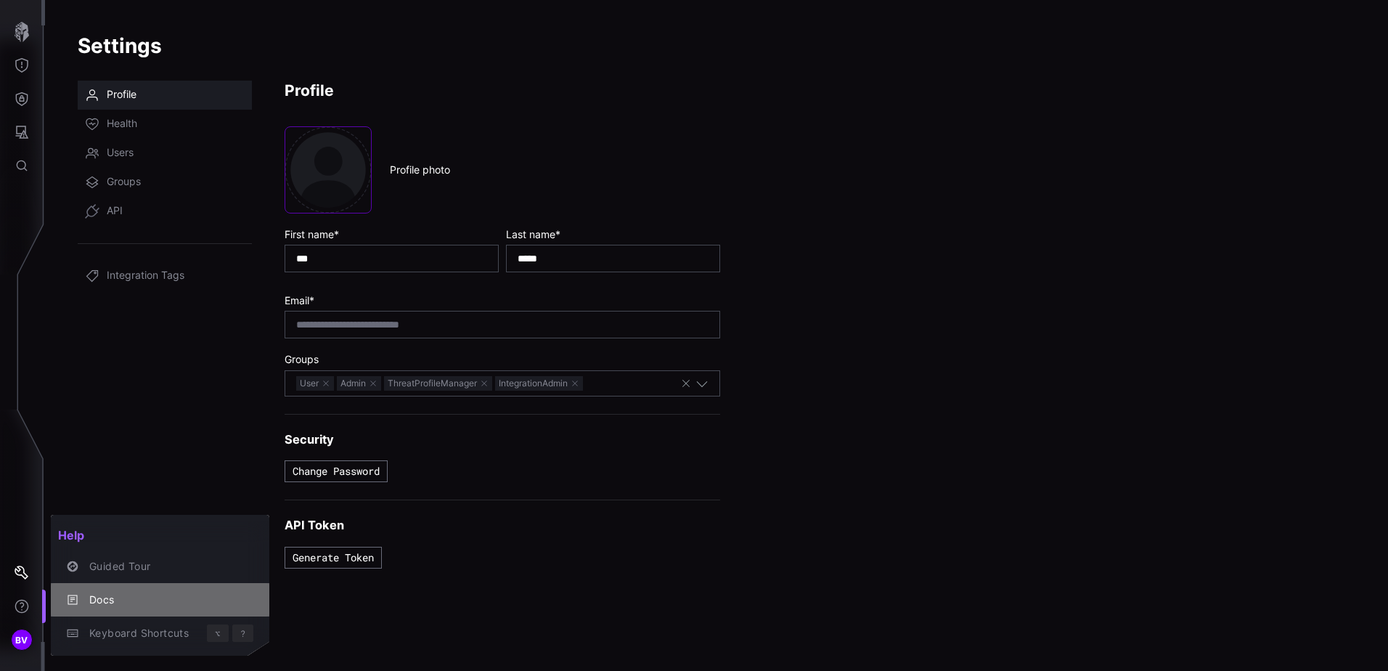
click at [102, 607] on div "Docs" at bounding box center [167, 600] width 171 height 18
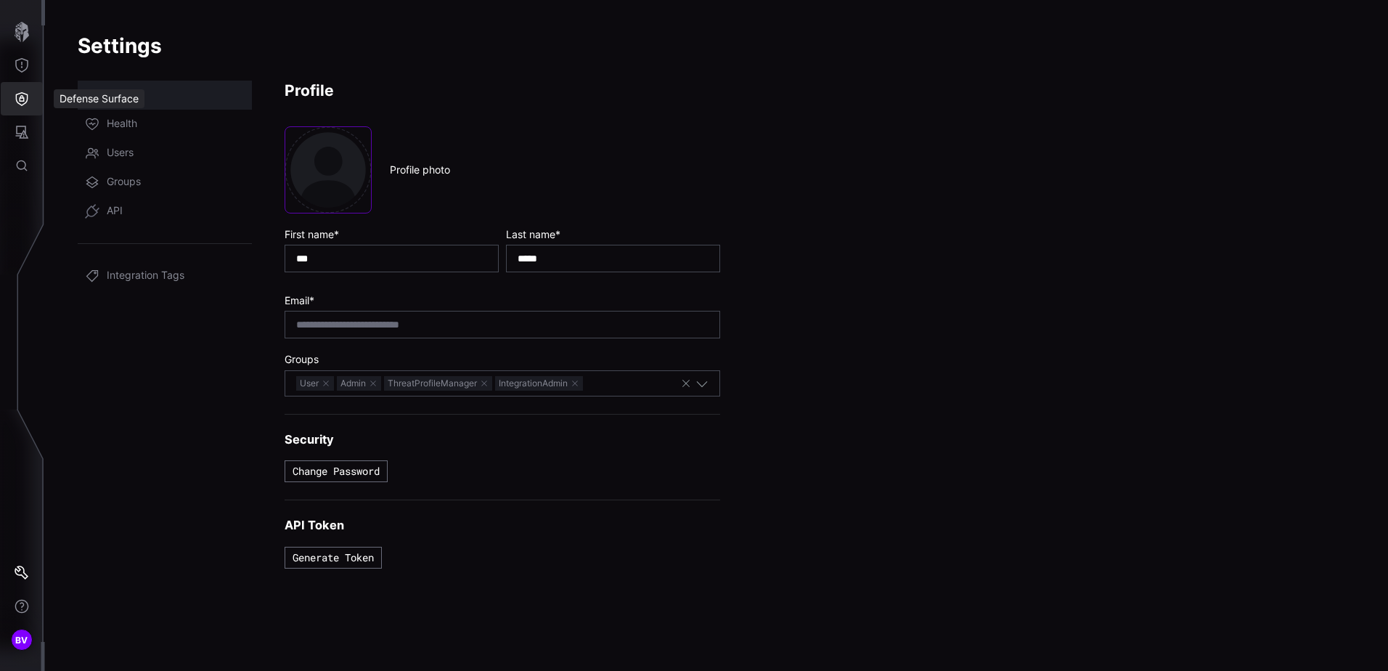
click at [27, 99] on icon "Defense Surface" at bounding box center [22, 99] width 12 height 14
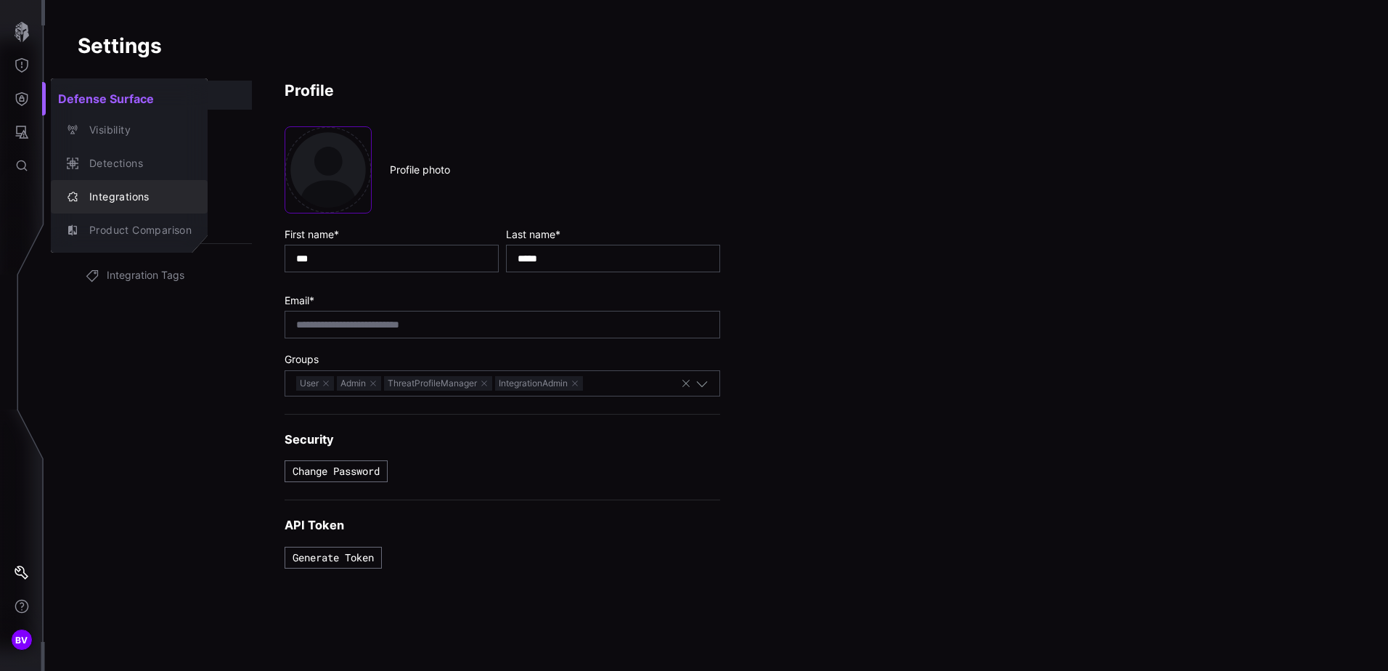
click at [136, 202] on div "Integrations" at bounding box center [137, 197] width 110 height 18
